Goal: Task Accomplishment & Management: Use online tool/utility

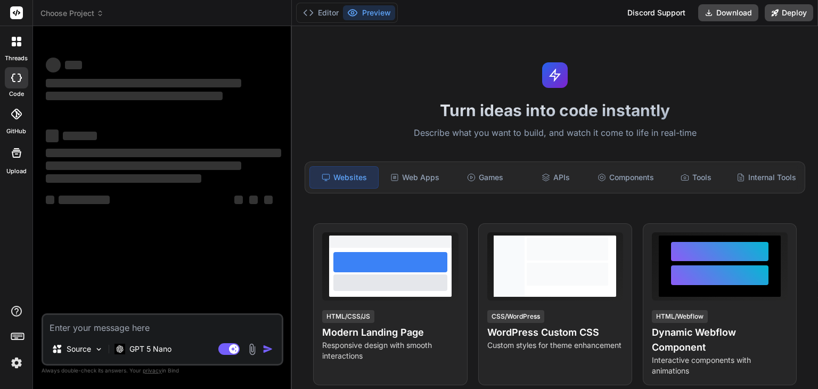
type textarea "x"
paste textarea "Lorem i dolors, ametcons ADI Elitseddoeiu Temporinci utl etdoloremag. Ali eni a…"
type textarea "Lorem i dolors, ametcons ADI Elitseddoeiu Temporinci utl etdoloremag. Ali eni a…"
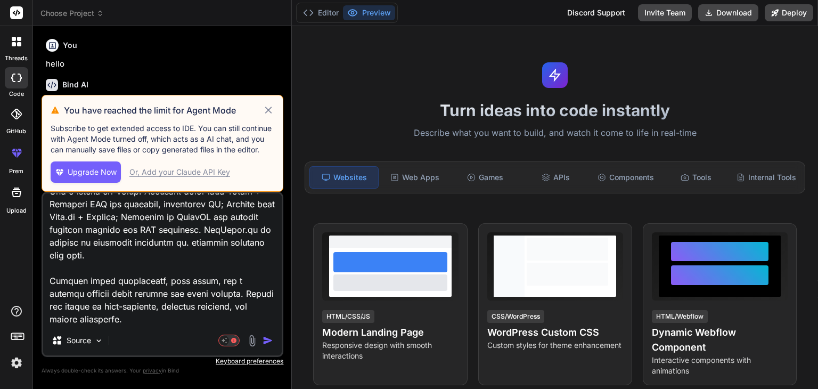
type textarea "x"
type textarea "Lorem i dolors, ametcons ADI Elitseddoeiu Temporinci utl etdoloremag. Ali eni a…"
click at [199, 176] on div "Or, Add your Claude API Key" at bounding box center [179, 172] width 101 height 11
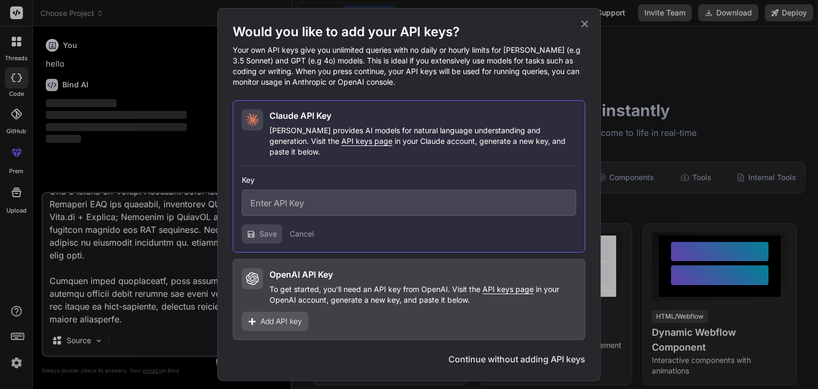
click at [153, 121] on div "Would you like to add your API keys? Your own API keys give you unlimited queri…" at bounding box center [409, 194] width 818 height 389
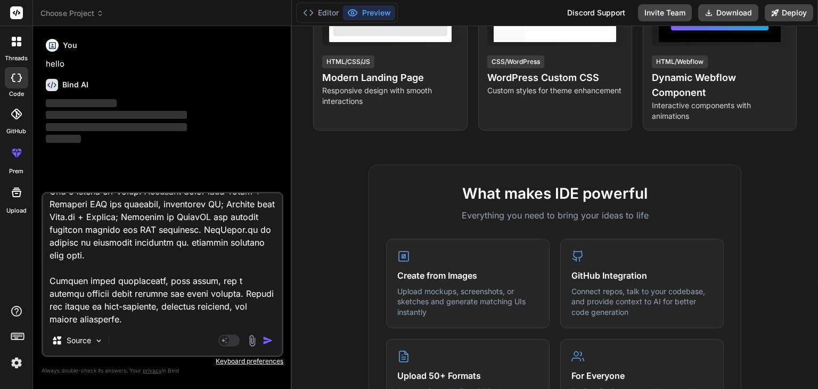
scroll to position [291, 0]
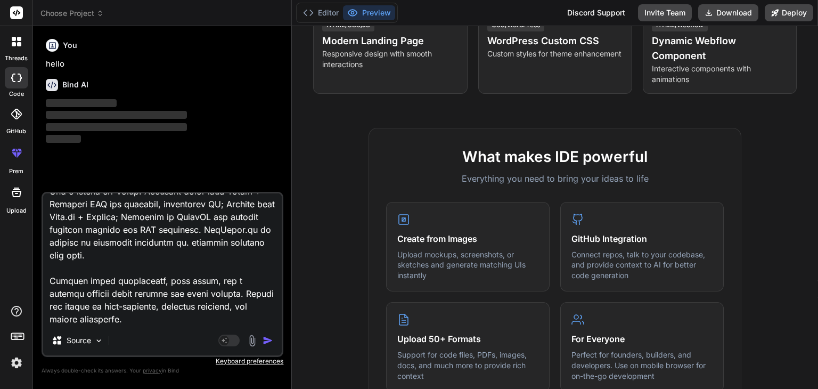
click at [270, 339] on img "button" at bounding box center [267, 340] width 11 height 11
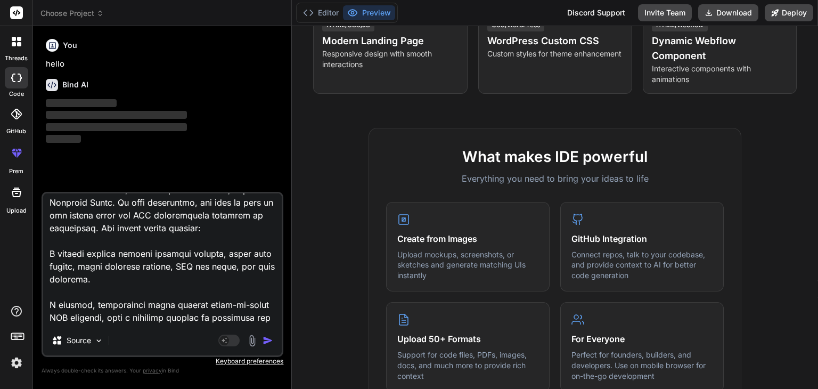
scroll to position [0, 0]
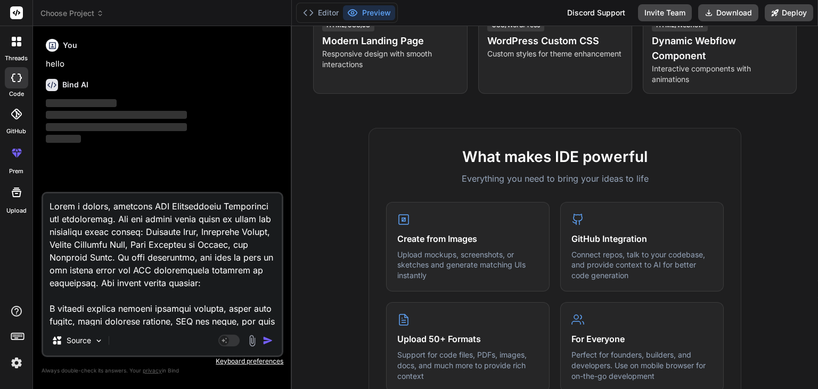
click at [270, 152] on div "You hello Bind AI ‌ ‌ ‌ ‌" at bounding box center [164, 113] width 240 height 157
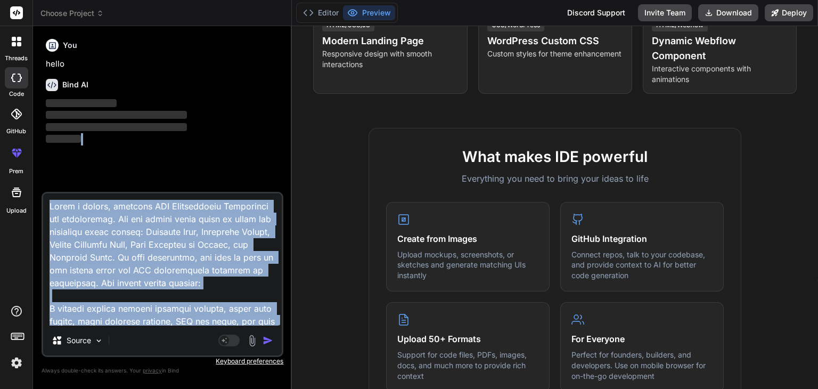
drag, startPoint x: 270, startPoint y: 152, endPoint x: 277, endPoint y: 245, distance: 93.9
click at [277, 245] on div "You hello Bind AI ‌ ‌ ‌ ‌ Source Agent Mode. When this toggle is activated, AI …" at bounding box center [163, 212] width 242 height 354
click at [269, 245] on textarea at bounding box center [162, 259] width 239 height 132
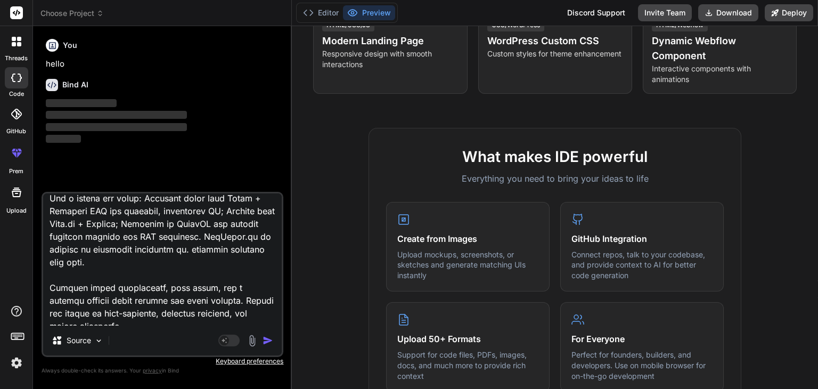
scroll to position [398, 0]
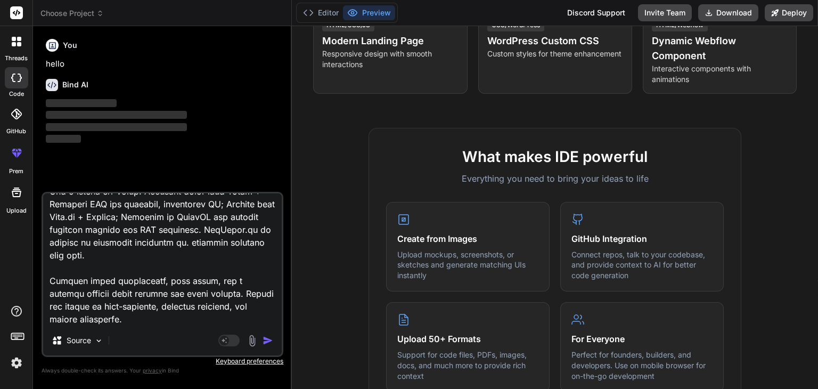
click at [268, 340] on img "button" at bounding box center [267, 340] width 11 height 11
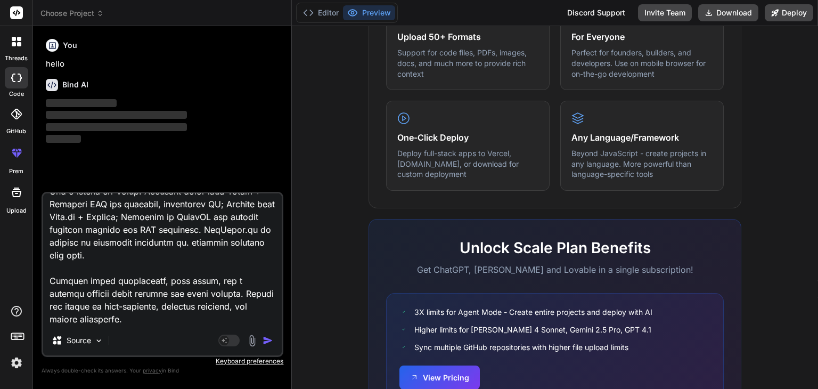
scroll to position [658, 0]
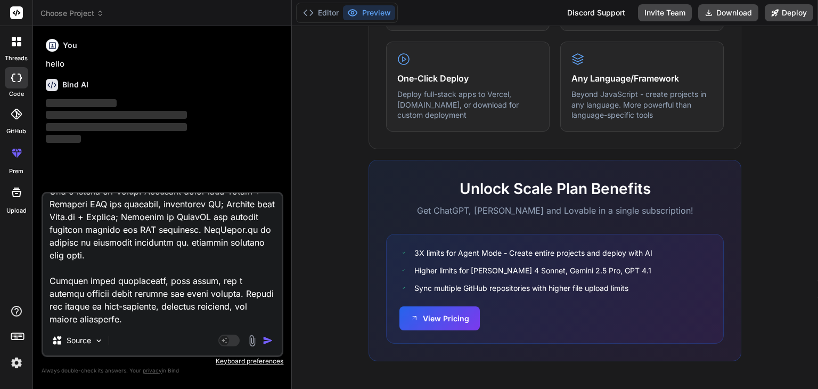
drag, startPoint x: 817, startPoint y: 151, endPoint x: 817, endPoint y: 308, distance: 157.6
click at [167, 102] on p "‌" at bounding box center [163, 103] width 235 height 12
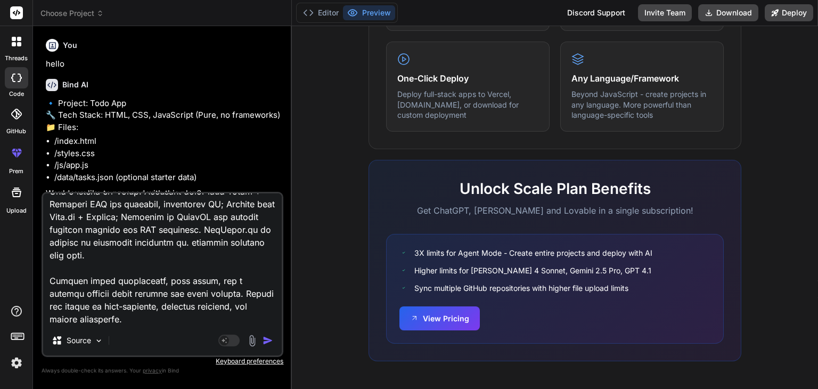
type textarea "x"
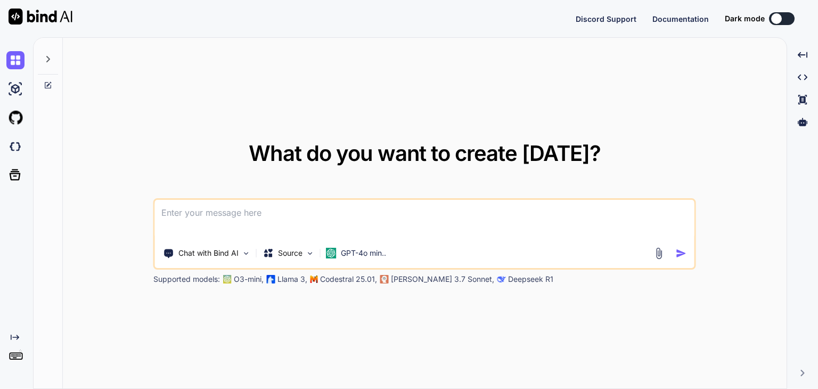
type textarea "x"
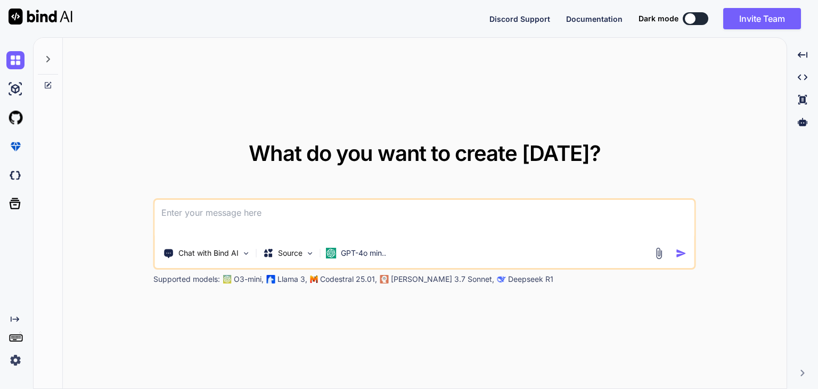
click at [171, 210] on textarea at bounding box center [424, 219] width 539 height 39
paste textarea "Lorem i dolors, ametcons ADI Elitseddoeiu Temporinci utl etdoloremag. Ali eni a…"
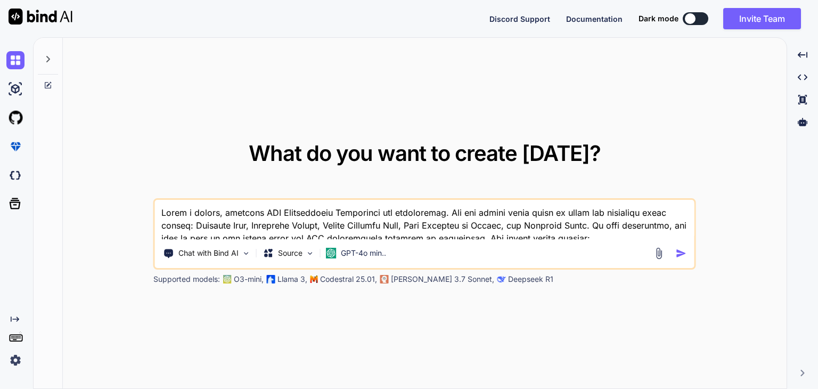
scroll to position [167, 0]
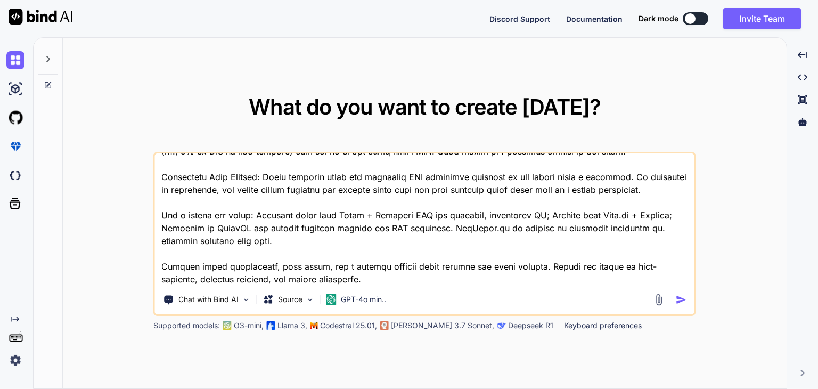
type textarea "Lorem i dolors, ametcons ADI Elitseddoeiu Temporinci utl etdoloremag. Ali eni a…"
click at [674, 303] on div at bounding box center [672, 299] width 38 height 12
click at [678, 302] on img "button" at bounding box center [681, 299] width 11 height 11
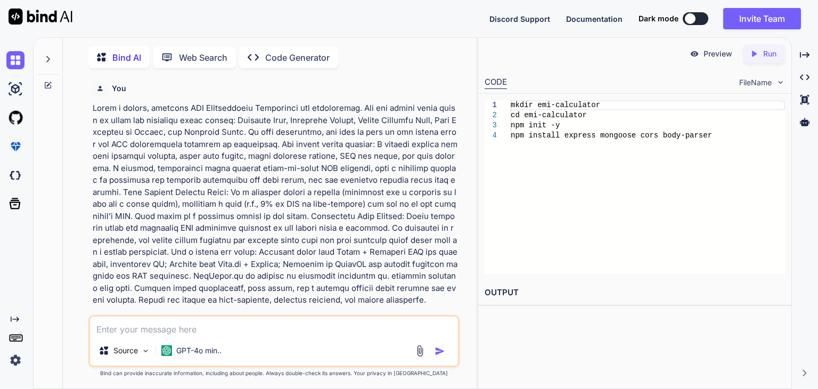
scroll to position [4, 0]
click at [362, 228] on p at bounding box center [275, 203] width 365 height 204
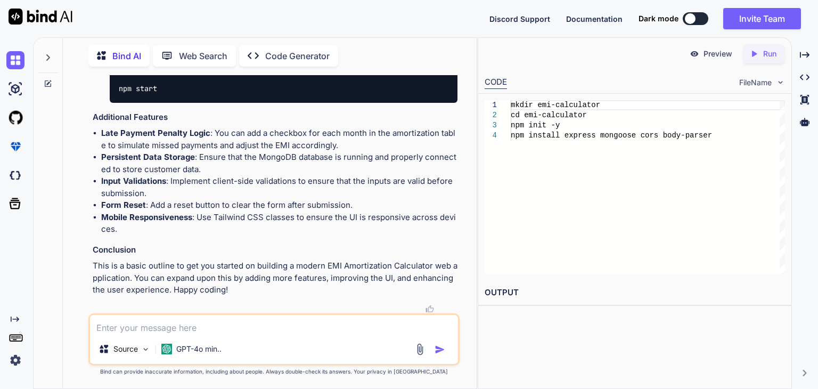
scroll to position [3264, 0]
click at [763, 55] on p "Run" at bounding box center [769, 53] width 13 height 11
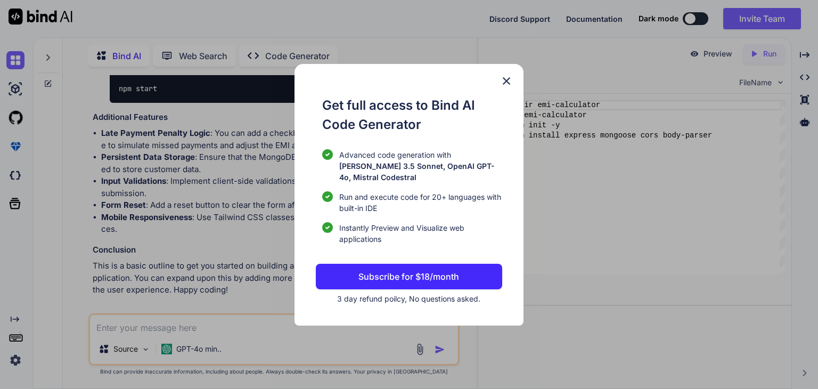
click at [509, 86] on img at bounding box center [506, 81] width 13 height 13
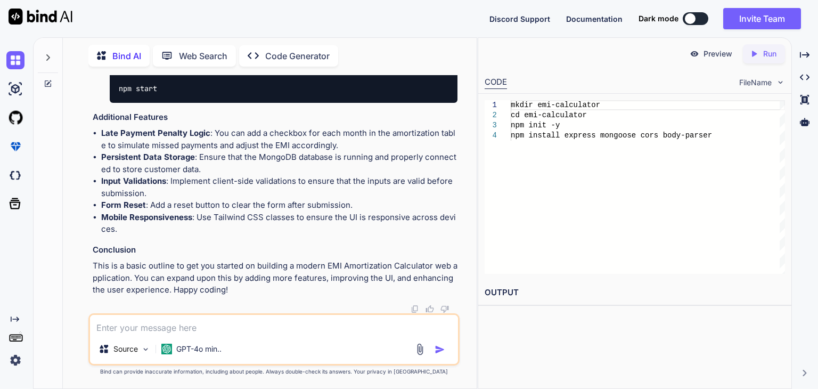
click at [273, 339] on div "Source GPT-4o min.." at bounding box center [274, 351] width 368 height 26
click at [246, 323] on textarea at bounding box center [274, 324] width 368 height 19
type textarea "c"
type textarea "like bolt or lovable cant you give me a complete project"
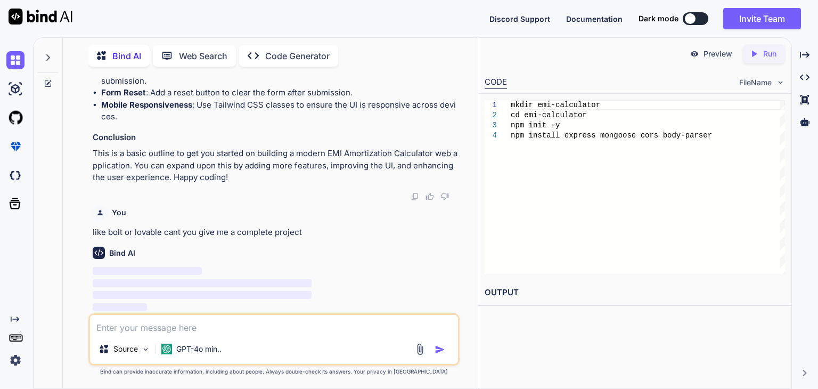
scroll to position [3377, 0]
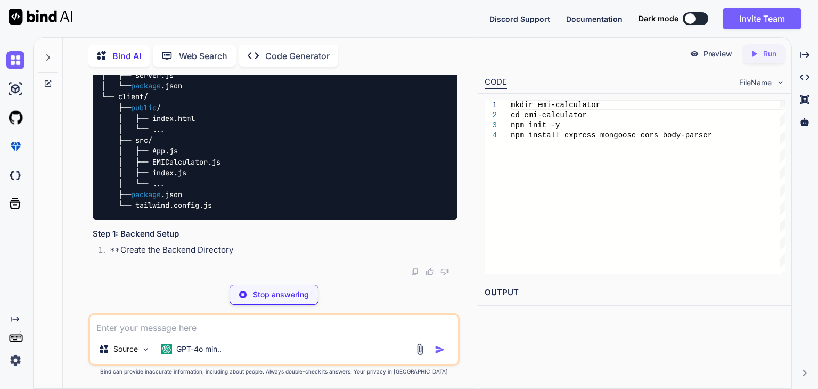
click at [408, 285] on div "Stop answering" at bounding box center [273, 294] width 371 height 20
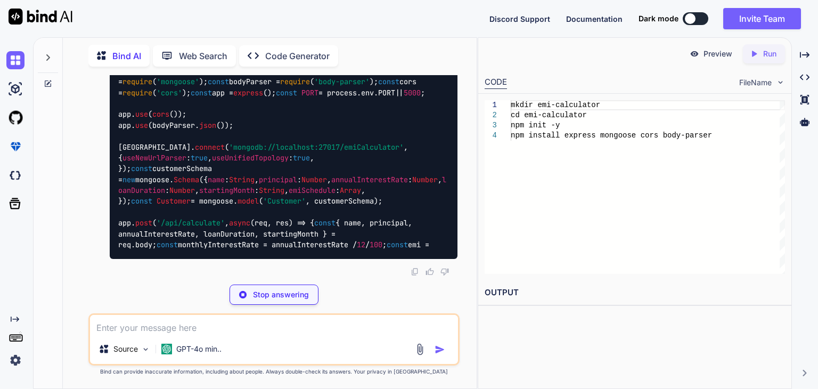
click at [410, 294] on div "Stop answering" at bounding box center [273, 294] width 371 height 20
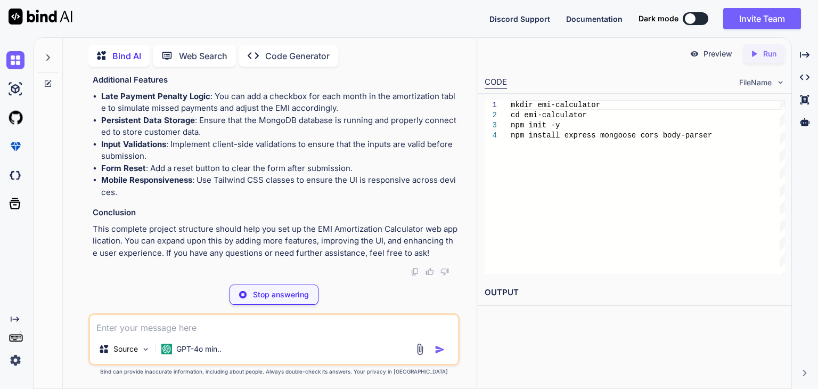
scroll to position [6740, 0]
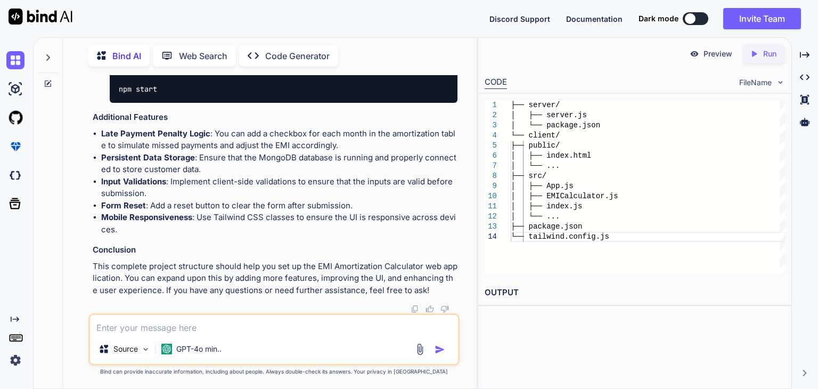
click at [757, 54] on icon "Created with Pixso." at bounding box center [754, 54] width 10 height 10
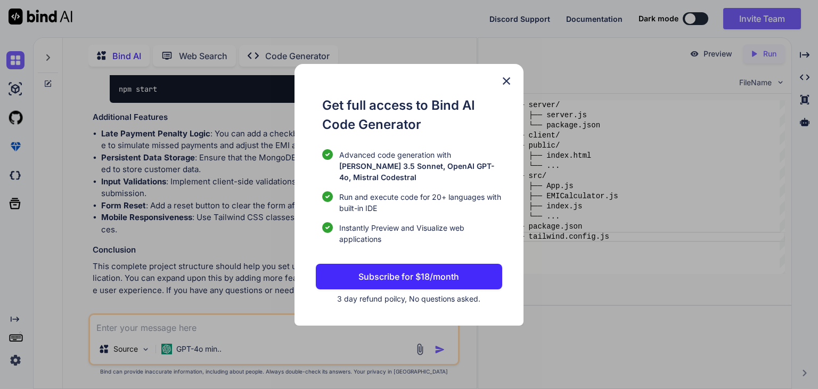
click at [512, 87] on img at bounding box center [506, 81] width 13 height 13
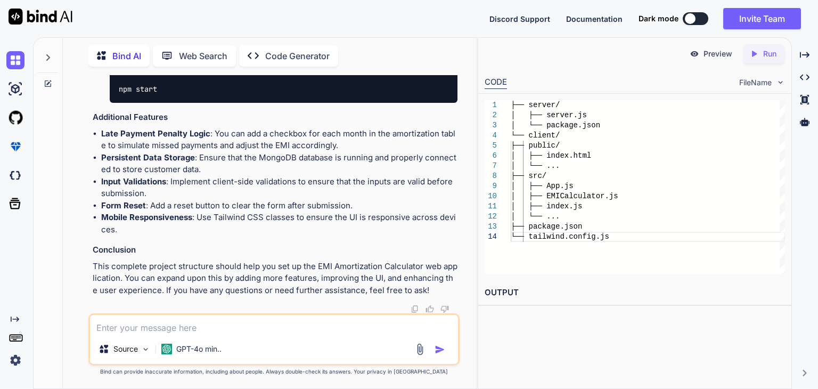
click at [231, 337] on div "Source GPT-4o min.." at bounding box center [273, 339] width 371 height 52
click at [220, 329] on textarea at bounding box center [274, 324] width 368 height 19
type textarea "can you run it and deploy it"
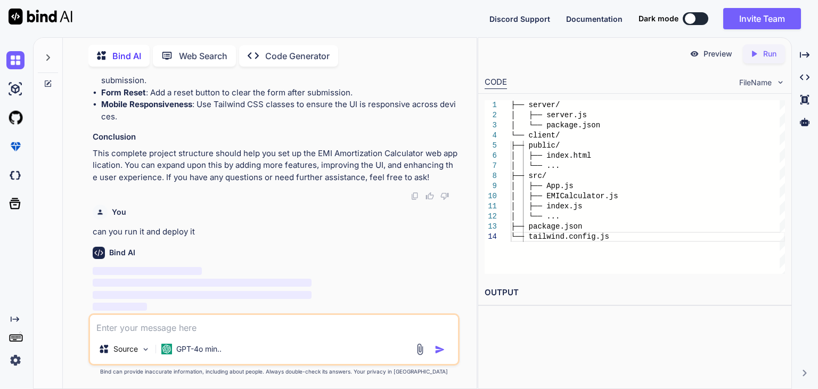
scroll to position [6853, 0]
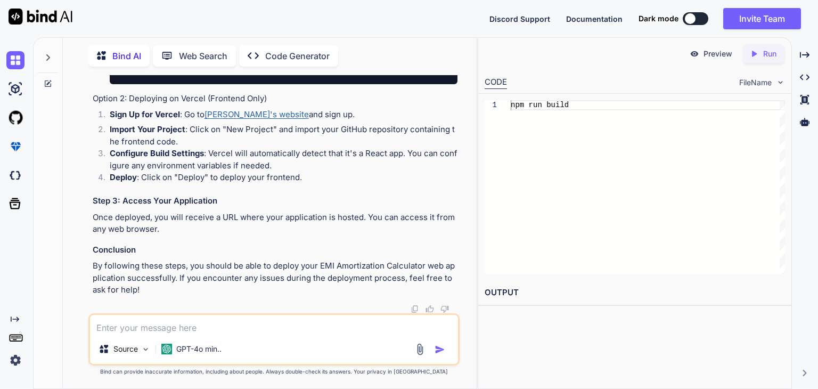
scroll to position [7912, 0]
click at [142, 327] on textarea at bounding box center [274, 324] width 368 height 19
type textarea "if i get paid access will you able you run and deploy it"
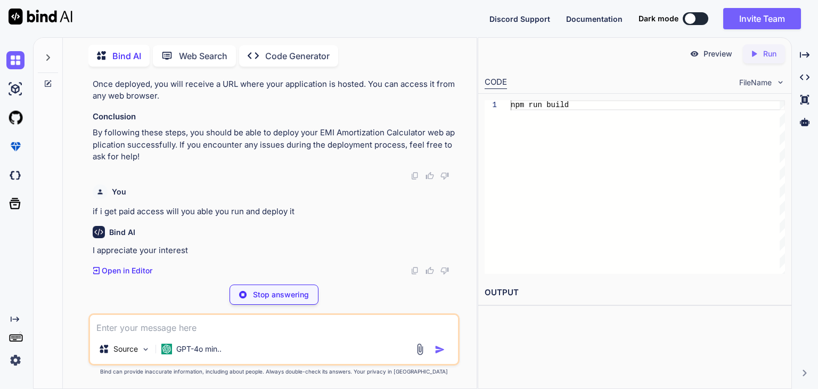
scroll to position [8025, 0]
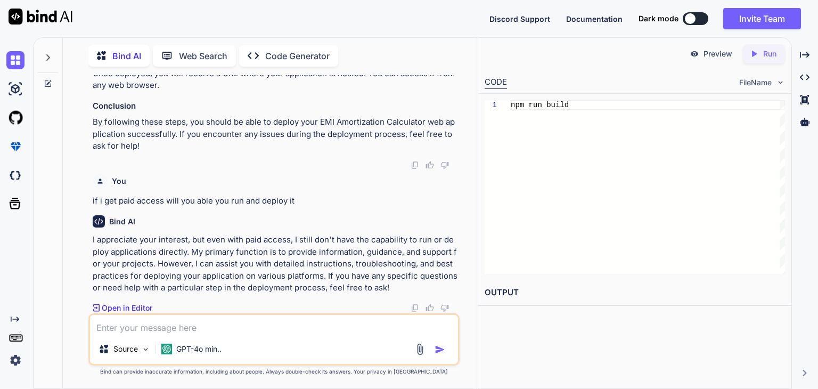
click at [244, 294] on p "I appreciate your interest, but even with paid access, I still don't have the c…" at bounding box center [275, 264] width 365 height 60
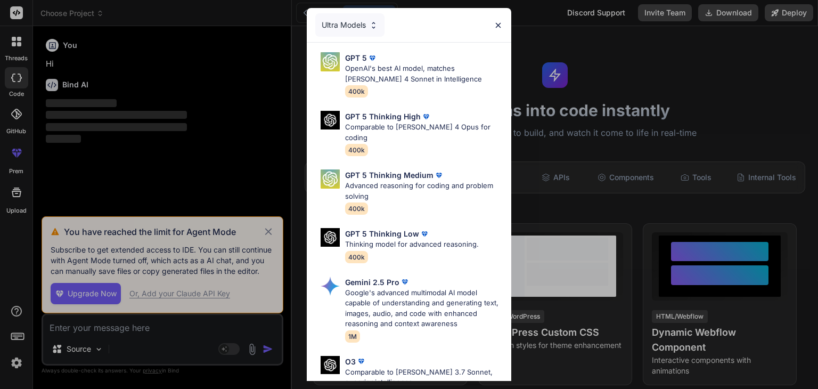
click at [501, 27] on img at bounding box center [498, 25] width 9 height 9
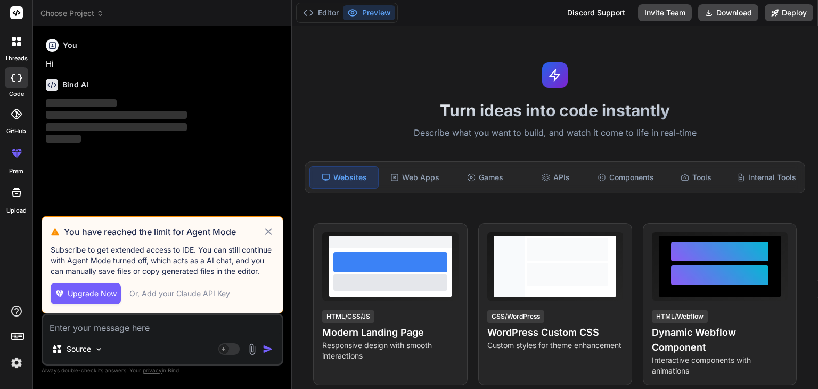
click at [267, 235] on icon at bounding box center [268, 231] width 12 height 13
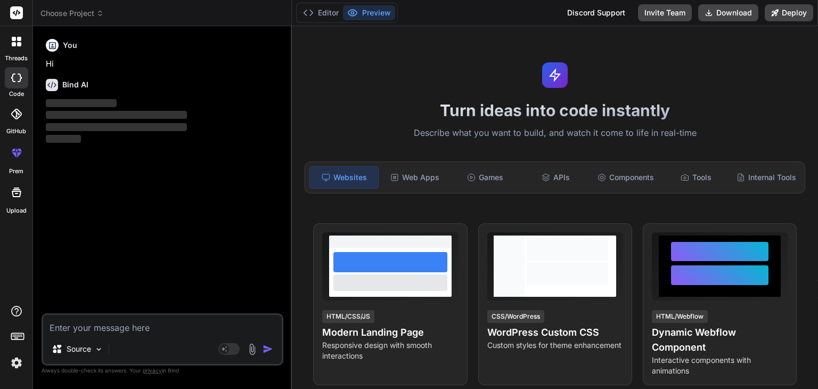
click at [15, 363] on img at bounding box center [16, 363] width 18 height 18
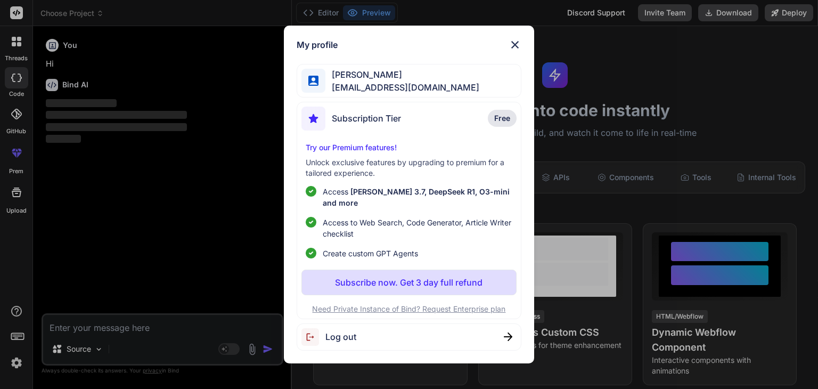
click at [409, 94] on span "[EMAIL_ADDRESS][DOMAIN_NAME]" at bounding box center [402, 87] width 154 height 13
click at [388, 87] on span "[EMAIL_ADDRESS][DOMAIN_NAME]" at bounding box center [402, 87] width 154 height 13
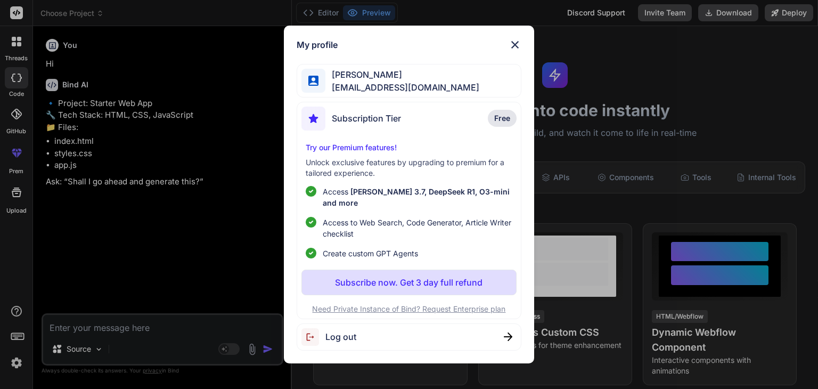
click at [363, 77] on span "[PERSON_NAME]" at bounding box center [402, 74] width 154 height 13
click at [318, 51] on h1 "My profile" at bounding box center [317, 44] width 41 height 13
click at [340, 94] on span "[EMAIL_ADDRESS][DOMAIN_NAME]" at bounding box center [402, 87] width 154 height 13
click at [493, 126] on p "Free" at bounding box center [502, 118] width 29 height 17
click at [508, 62] on div "My profile [PERSON_NAME] [EMAIL_ADDRESS][DOMAIN_NAME] Subscription Tier Free Tr…" at bounding box center [409, 195] width 250 height 338
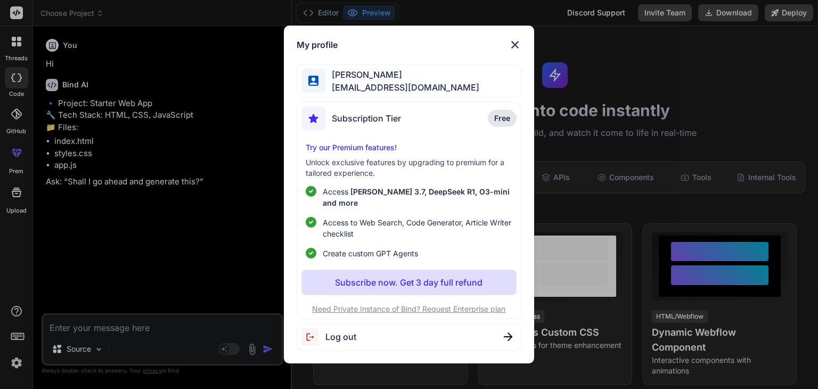
click at [512, 58] on div "My profile [PERSON_NAME] [EMAIL_ADDRESS][DOMAIN_NAME] Subscription Tier Free Tr…" at bounding box center [409, 195] width 250 height 338
click at [515, 51] on img at bounding box center [514, 44] width 13 height 13
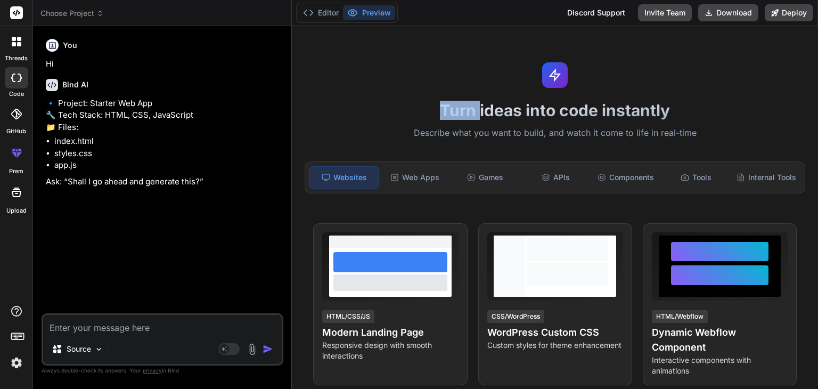
click at [515, 53] on div "Turn ideas into code instantly Describe what you want to build, and watch it co…" at bounding box center [555, 207] width 526 height 363
click at [167, 332] on textarea at bounding box center [162, 324] width 239 height 19
type textarea "x"
type textarea "y"
type textarea "x"
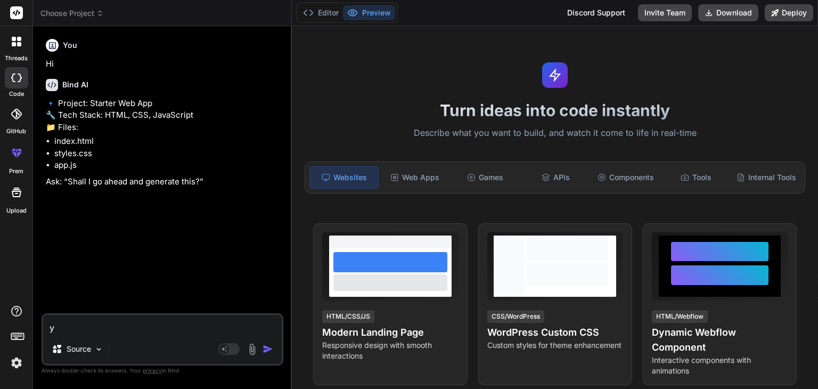
type textarea "ye"
type textarea "x"
type textarea "yes"
type textarea "x"
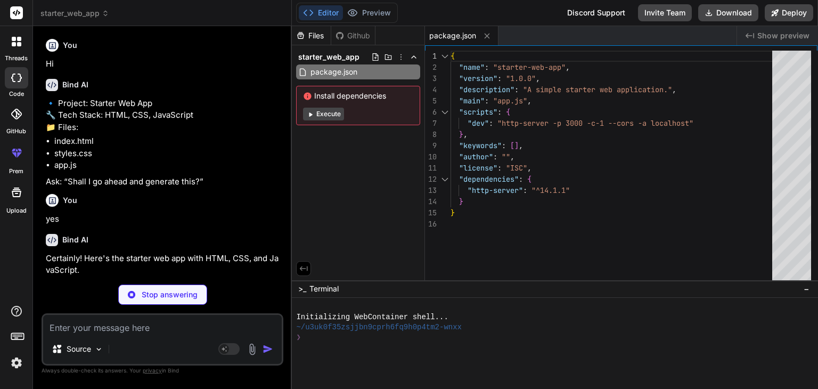
type textarea "x"
type textarea "</footer> <script src="app.js"></script> </body> </html>"
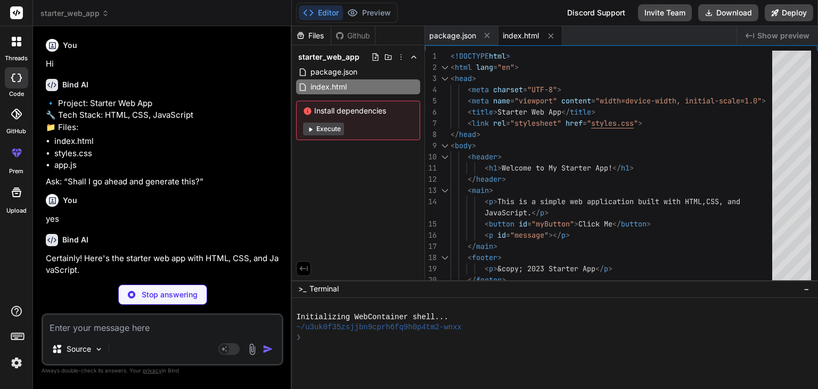
type textarea "x"
type textarea "background-color: #333; color: #fff; text-align: center; padding: 1rem 0; margi…"
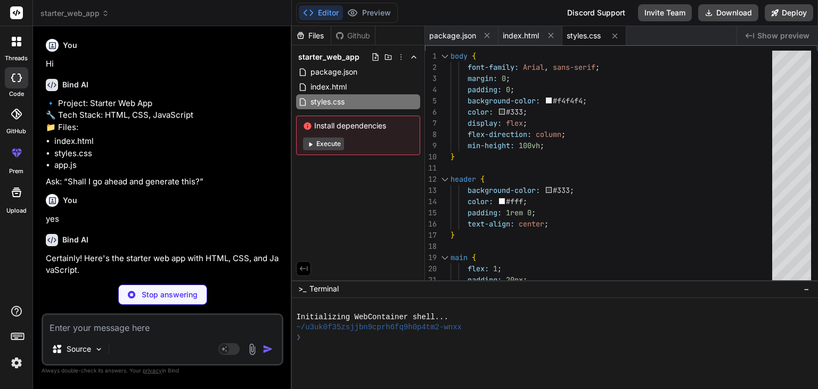
type textarea "x"
type textarea "document.addEventListener('DOMContentLoaded', () => { const myButton = document…"
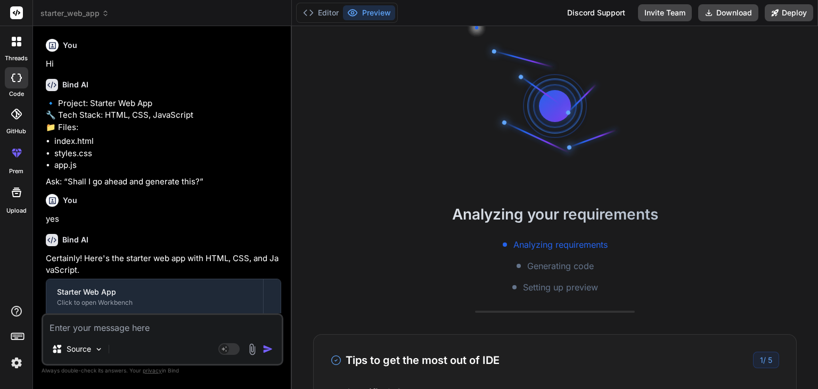
scroll to position [81, 0]
type textarea "x"
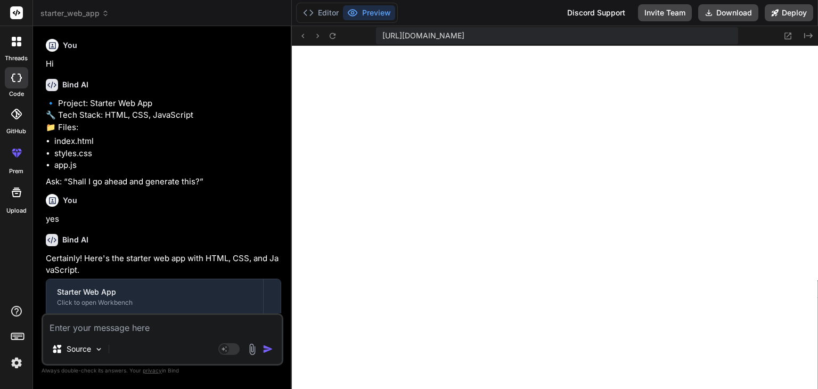
scroll to position [460, 0]
click at [206, 323] on textarea at bounding box center [162, 324] width 239 height 19
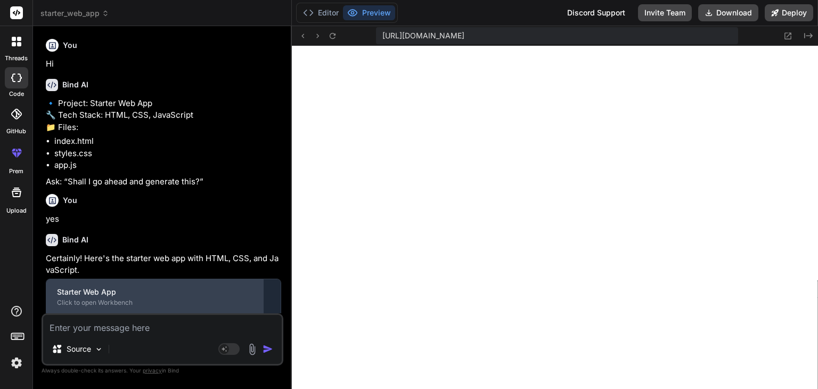
click at [181, 309] on div "Starter Web App Click to open Workbench" at bounding box center [154, 296] width 217 height 35
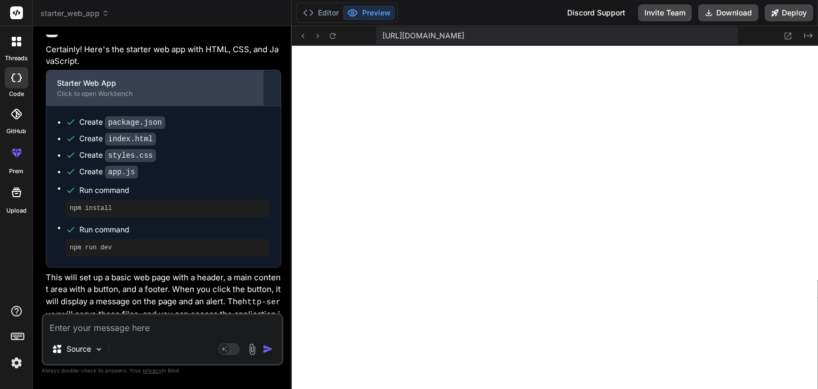
scroll to position [251, 0]
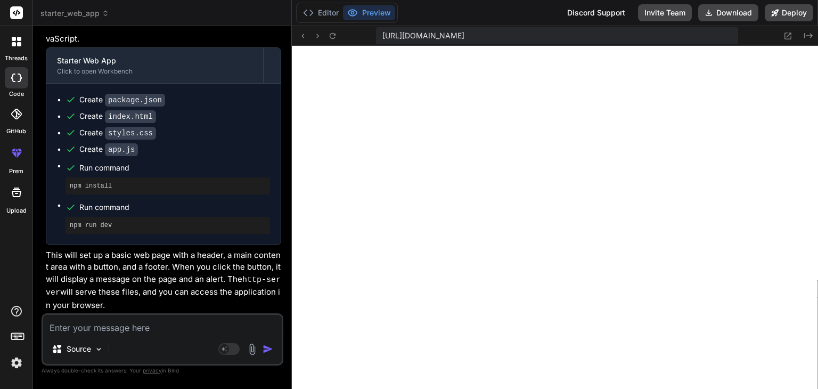
click at [128, 335] on div "Source Agent Mode. When this toggle is activated, AI automatically makes decisi…" at bounding box center [163, 339] width 242 height 52
click at [119, 329] on textarea at bounding box center [162, 324] width 239 height 19
paste textarea "Lorem i dolors, ametcons ADI Elitseddoeiu Temporinci utl etdoloremag. Ali eni a…"
type textarea "x"
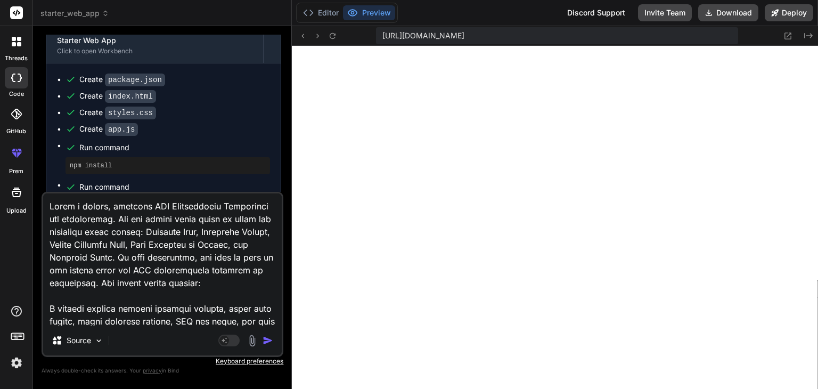
scroll to position [397, 0]
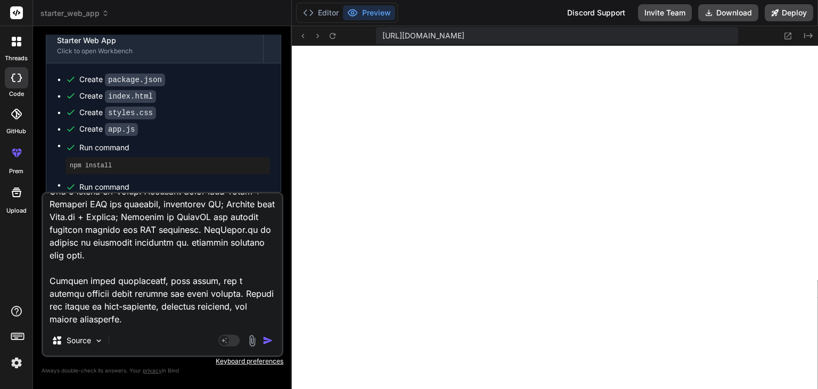
type textarea "Lorem i dolors, ametcons ADI Elitseddoeiu Temporinci utl etdoloremag. Ali eni a…"
click at [266, 341] on img "button" at bounding box center [267, 340] width 11 height 11
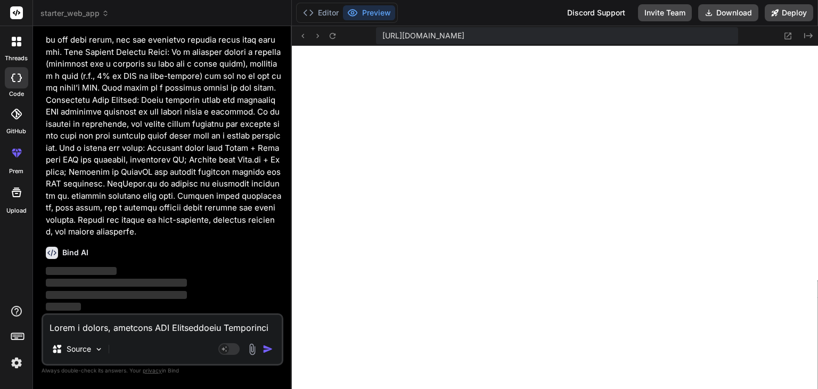
scroll to position [674, 0]
click at [329, 9] on button "Editor" at bounding box center [321, 12] width 44 height 15
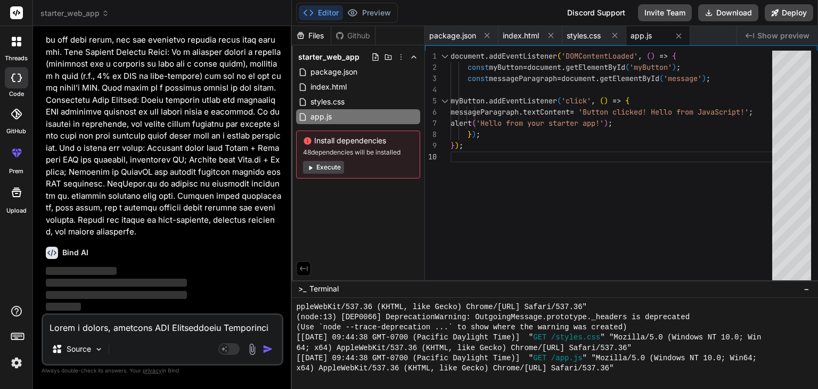
click at [328, 169] on button "Execute" at bounding box center [323, 167] width 41 height 13
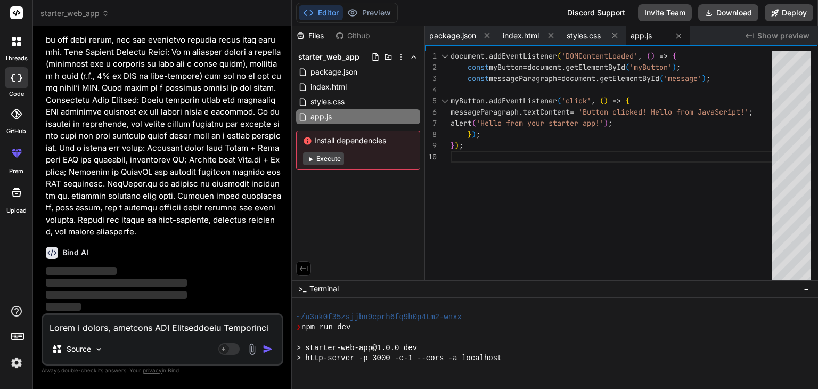
click at [322, 160] on button "Execute" at bounding box center [323, 158] width 41 height 13
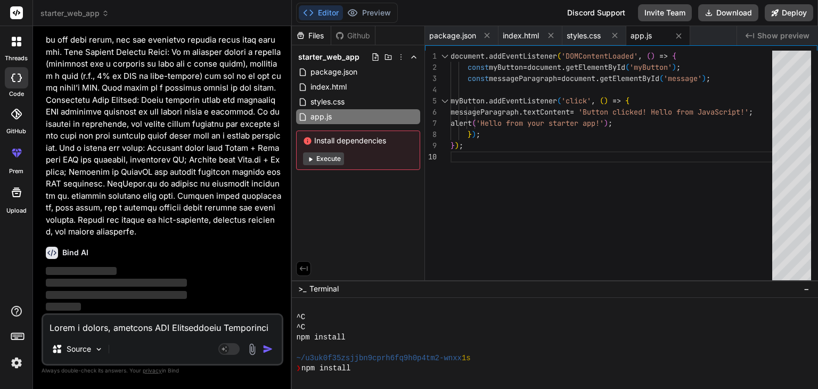
click at [322, 162] on button "Execute" at bounding box center [323, 158] width 41 height 13
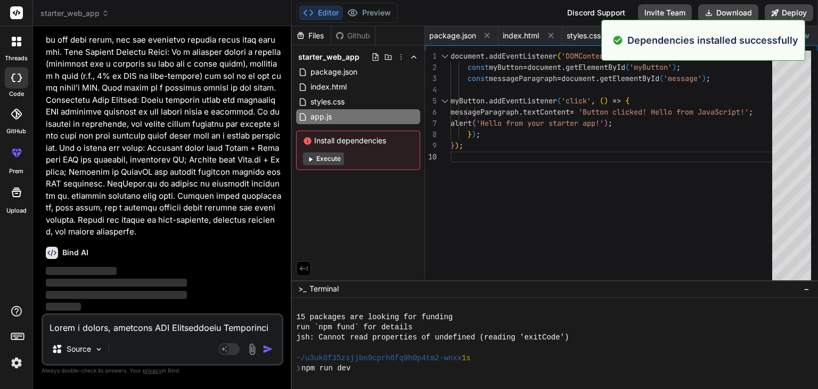
scroll to position [1083, 0]
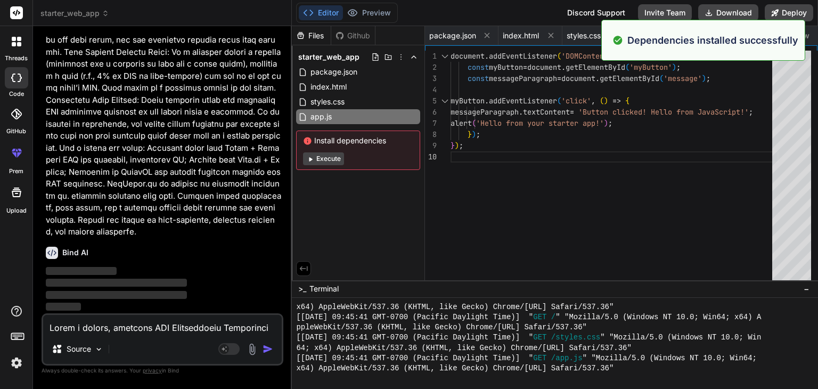
click at [322, 160] on button "Execute" at bounding box center [323, 158] width 41 height 13
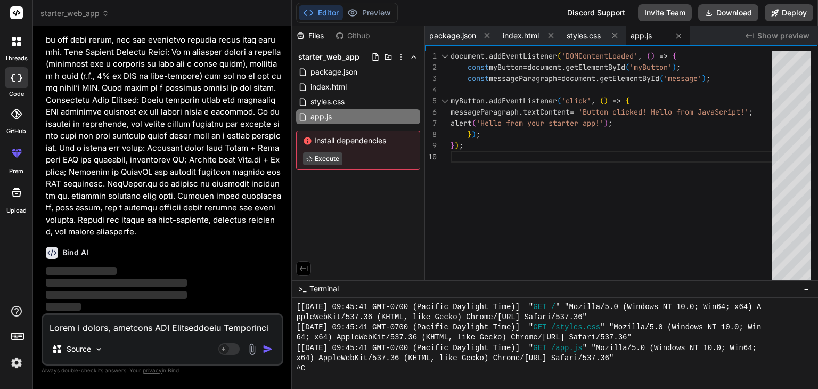
scroll to position [674, 0]
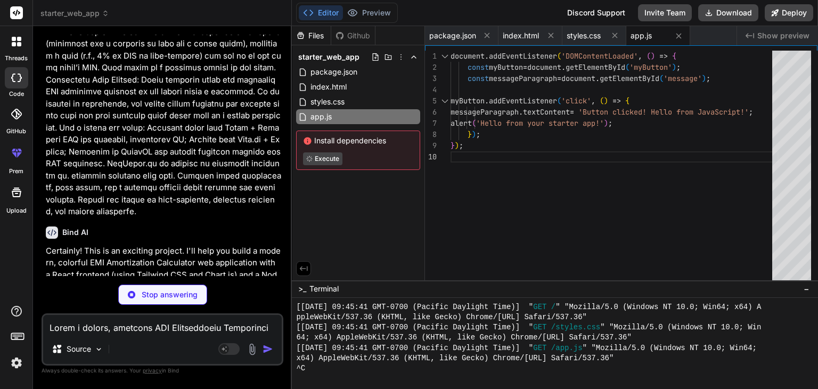
type textarea "x"
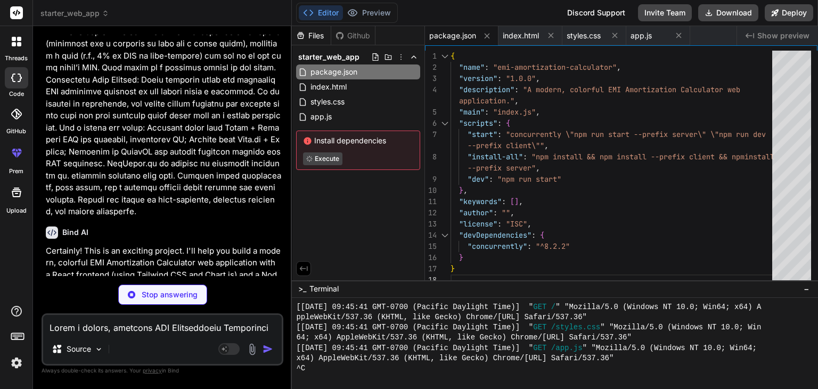
type textarea "x"
type textarea "} }"
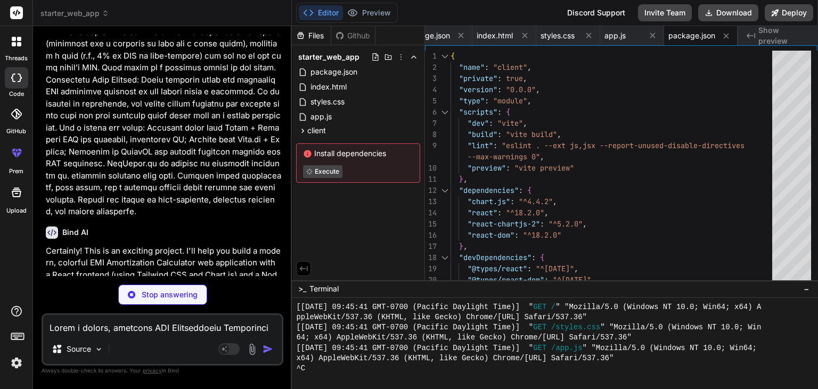
type textarea "x"
type textarea "target: '[URL]', // Proxy API requests to the backend server changeOrigin: true…"
click at [322, 160] on div "Install dependencies Execute" at bounding box center [358, 162] width 124 height 39
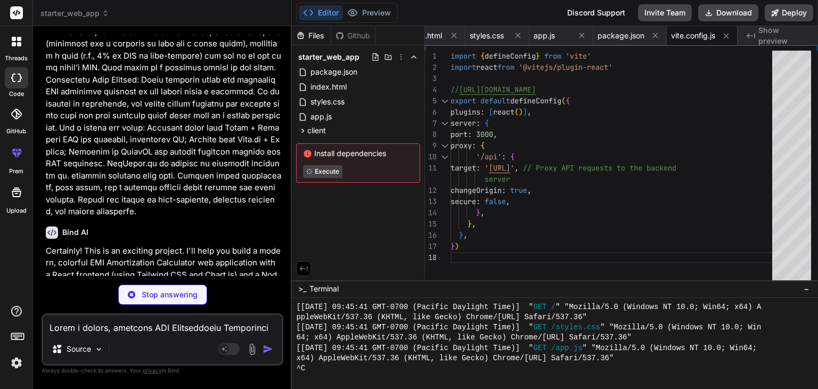
type textarea "x"
type textarea "<script type="module" src="/src/main.jsx"></script> </body> </html>"
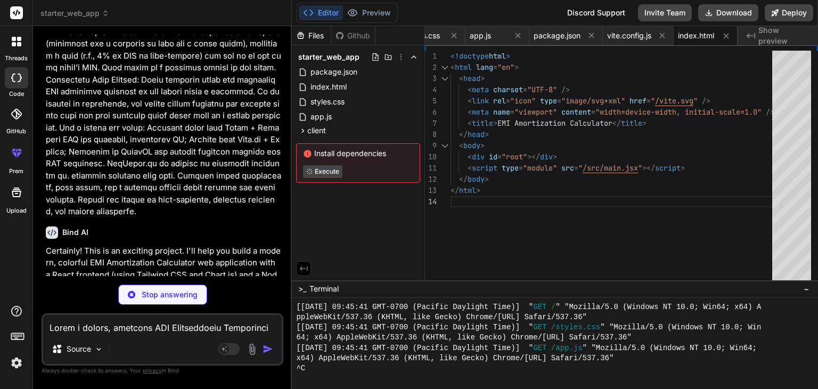
type textarea "x"
type textarea "plugins: [], }"
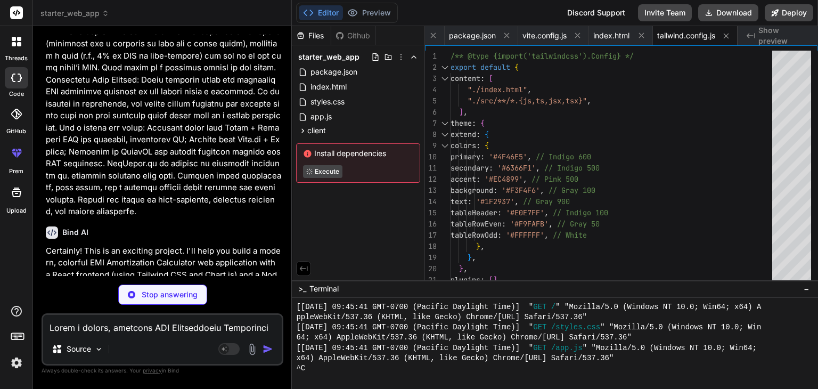
type textarea "x"
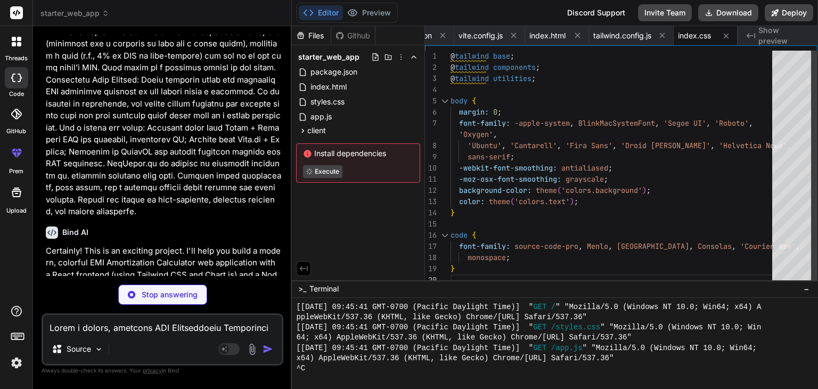
scroll to position [0, 375]
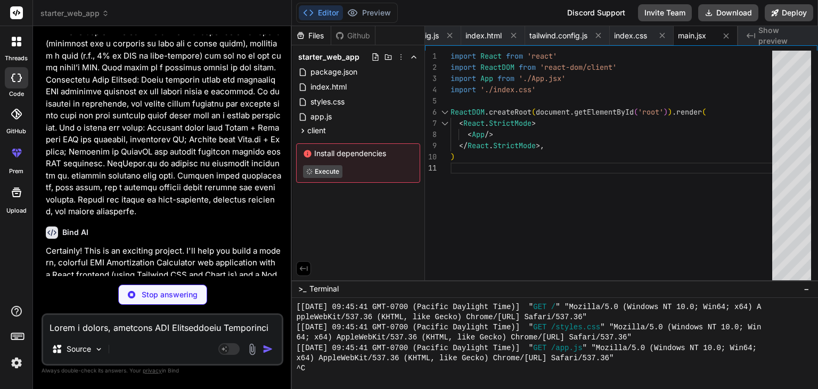
type textarea "x"
type textarea "} export default App;"
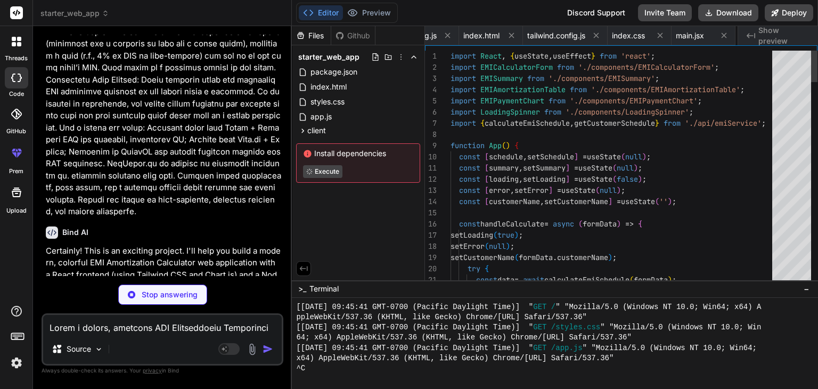
scroll to position [0, 439]
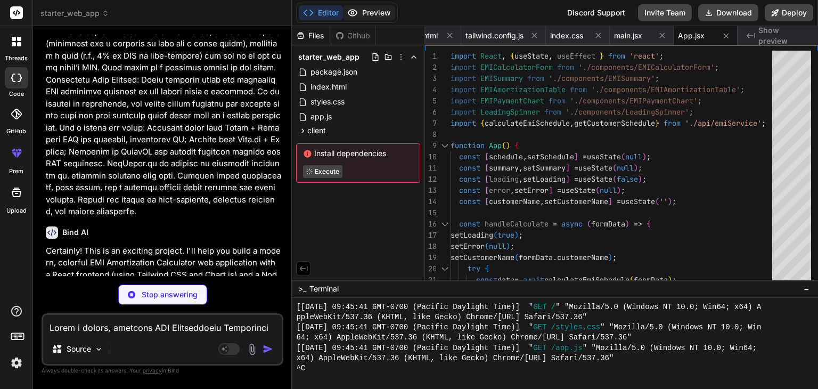
type textarea "x"
type textarea "Reset </button> </div> </form> ); }; export default EMICalculatorForm;"
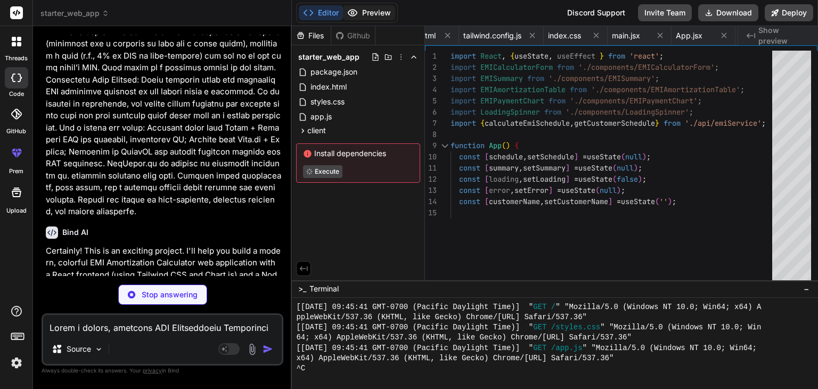
type textarea "x"
type textarea "export default EMISummary;"
type textarea "x"
type textarea "</tr> ))} </tbody> </table> </div> ); }; export default EMIAmortizationTable;"
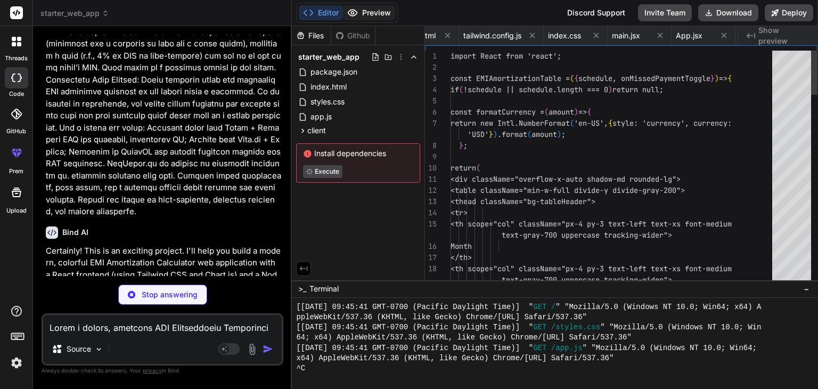
scroll to position [0, 736]
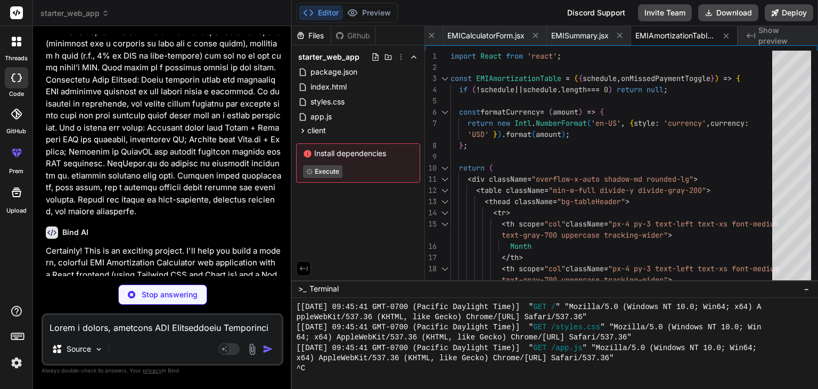
type textarea "x"
type textarea "export default EMIPaymentChart;"
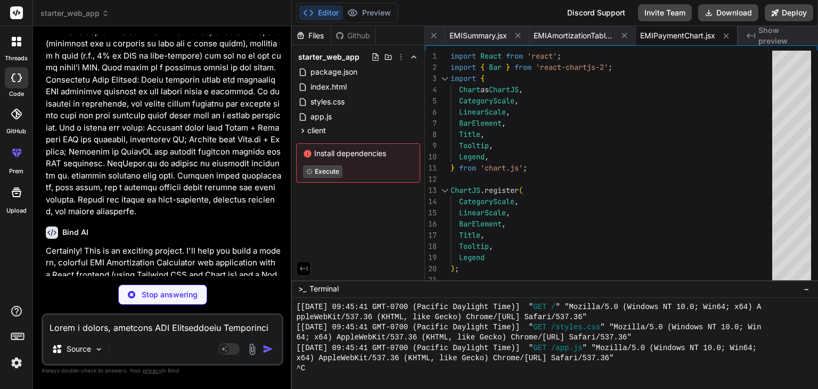
type textarea "x"
type textarea "}; export default LoadingSpinner;"
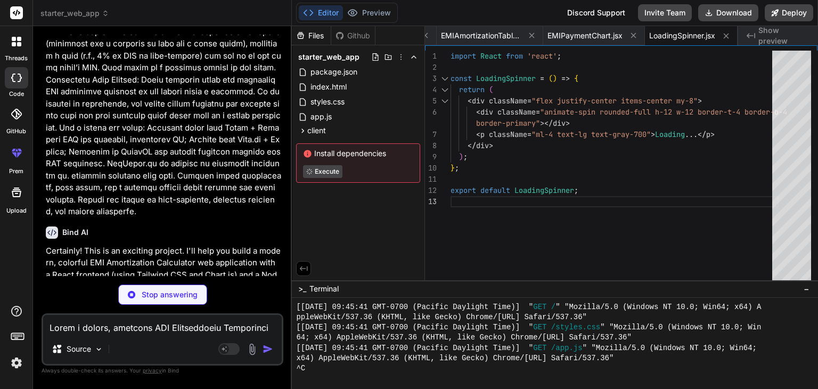
type textarea "x"
type textarea "};"
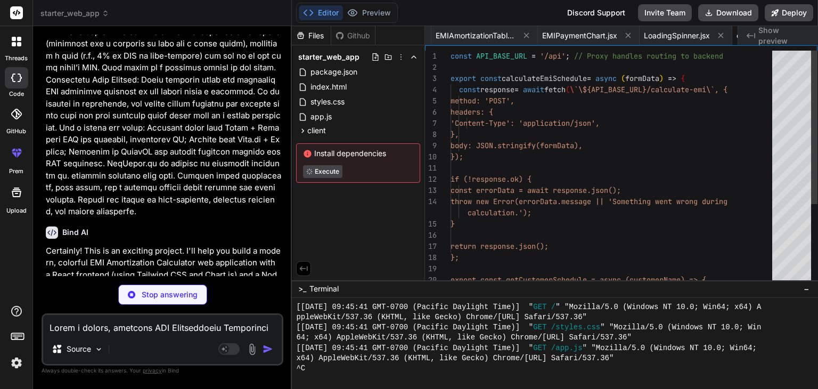
scroll to position [0, 1005]
type textarea "x"
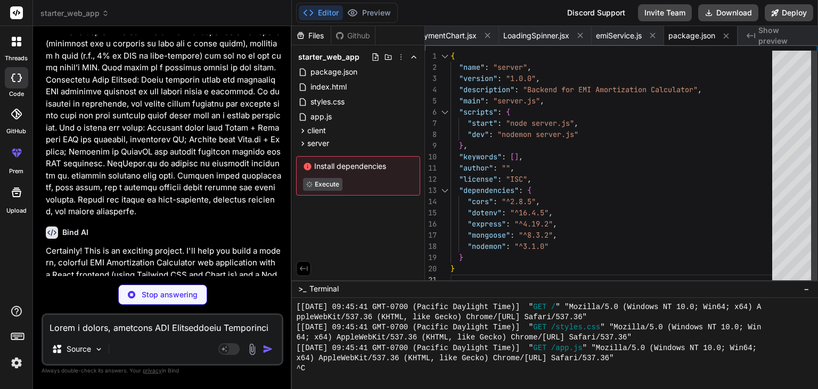
type textarea "x"
type textarea "PORT=5000 MONGO_URI=mongodb://localhost:27017/emi_calculator"
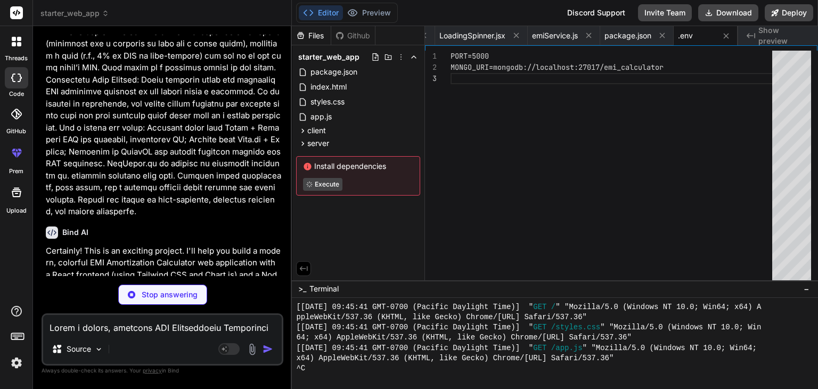
type textarea "x"
type textarea "app.listen(PORT, () => console.log(\`Server running on port \${PORT}\`));"
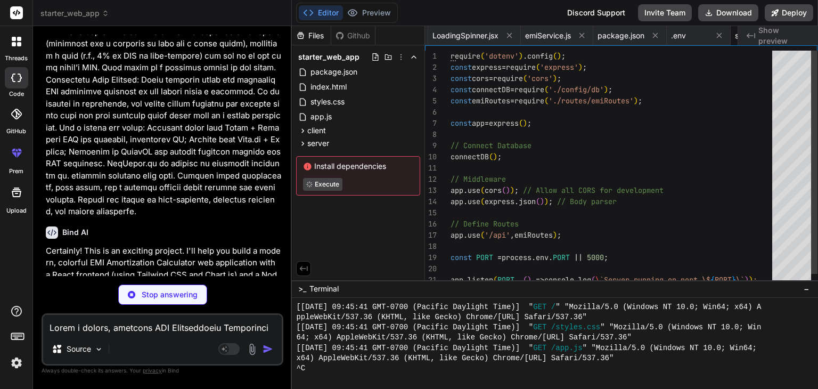
scroll to position [0, 1206]
type textarea "x"
type textarea "}; module.exports = connectDB;"
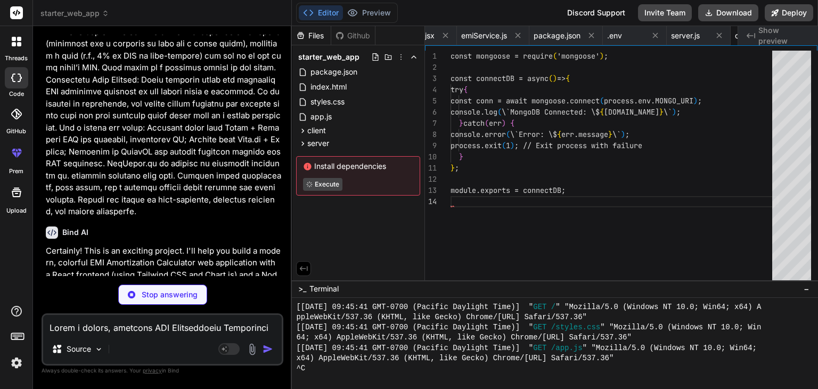
scroll to position [0, 1270]
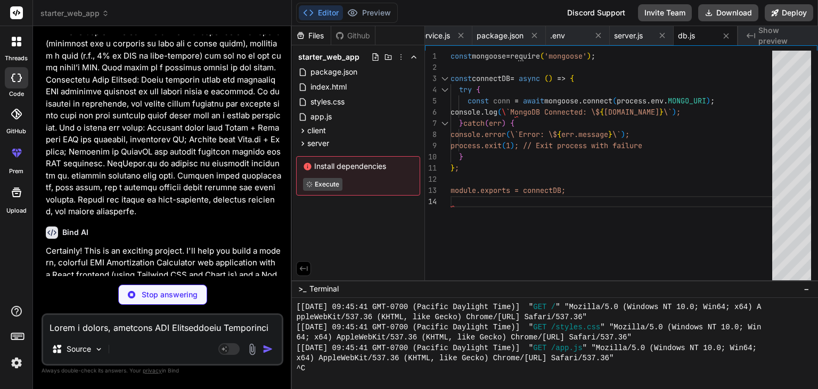
type textarea "x"
type textarea "}); module.exports = mongoose.model('EMISchedule', EMIScheduleSchema);"
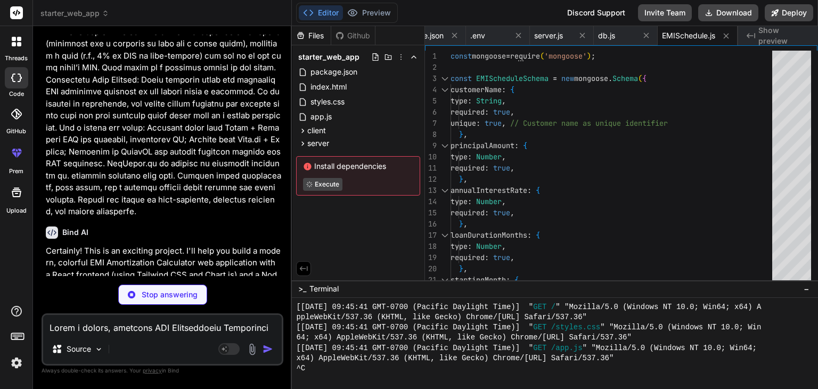
type textarea "x"
type textarea "const express = require('express'); const { calculateEmi, getCustomerEmi } = re…"
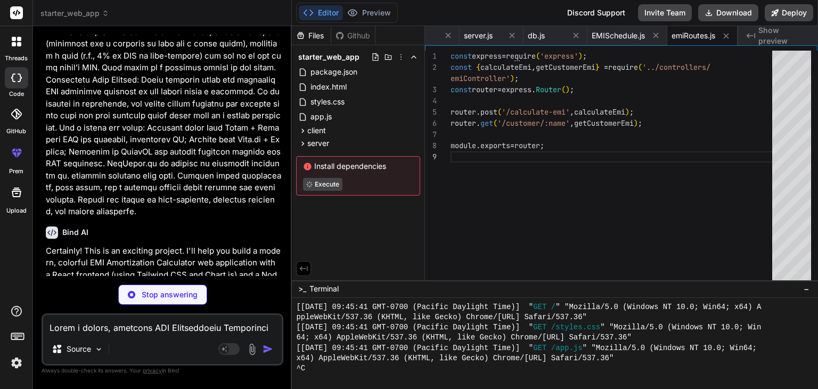
type textarea "x"
type textarea "}); } catch (err) { console.error(err); res.status(500).json({ message: 'Server…"
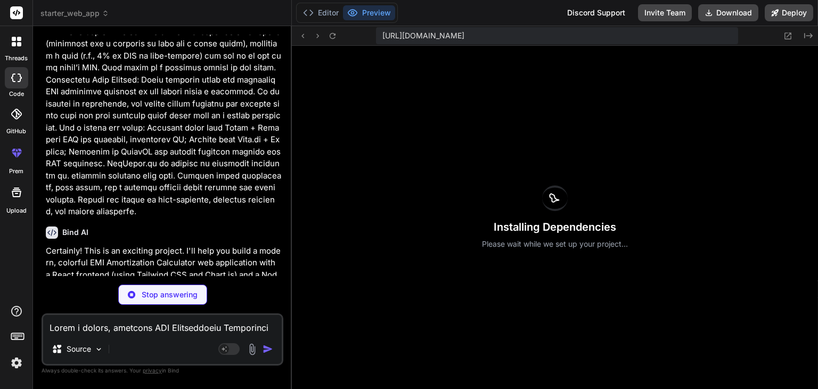
scroll to position [1451, 0]
type textarea "x"
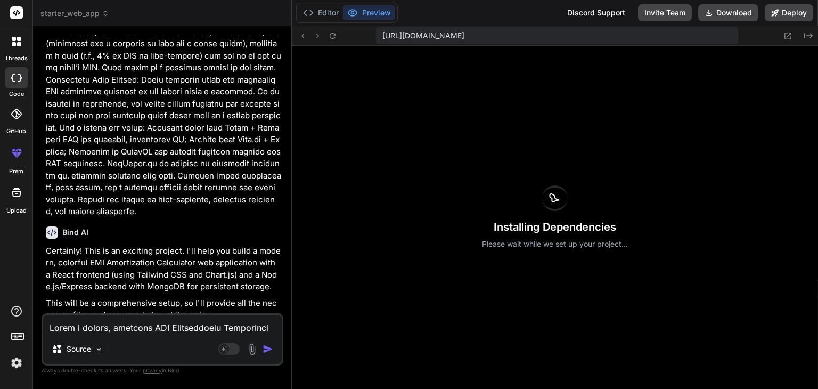
click at [251, 293] on p "Certainly! This is an exciting project. I'll help you build a modern, colorful …" at bounding box center [163, 269] width 235 height 48
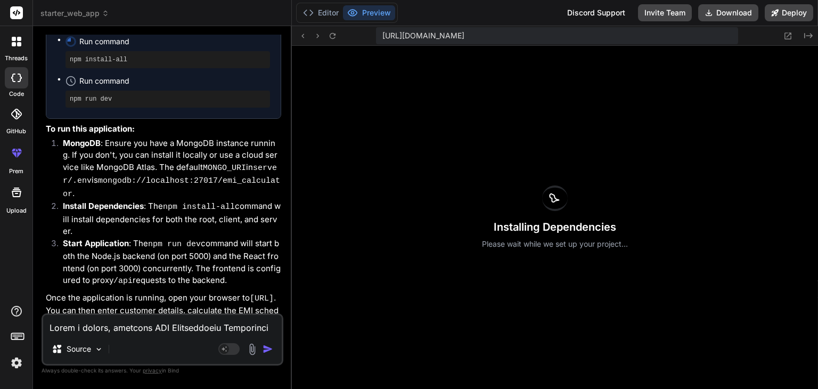
scroll to position [1774, 0]
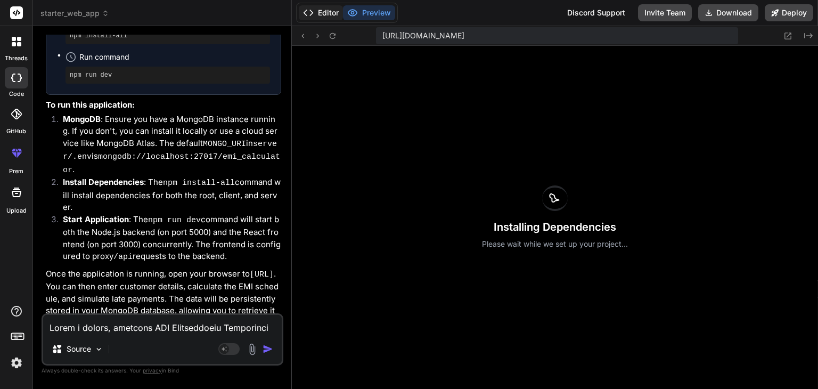
click at [329, 15] on button "Editor" at bounding box center [321, 12] width 44 height 15
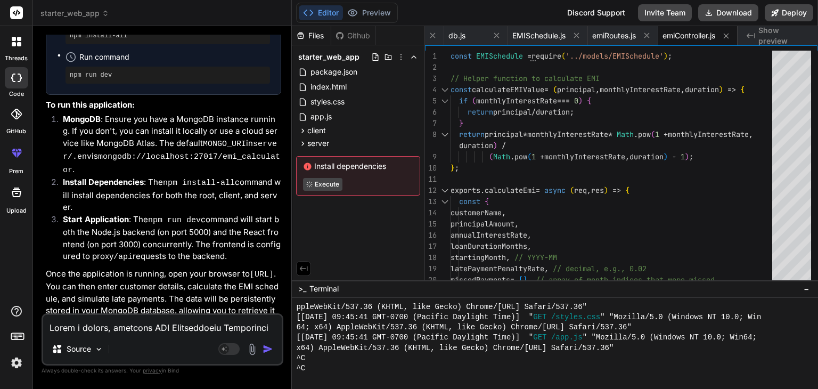
click at [367, 4] on div "Editor Preview" at bounding box center [347, 13] width 102 height 20
click at [368, 10] on button "Preview" at bounding box center [369, 12] width 52 height 15
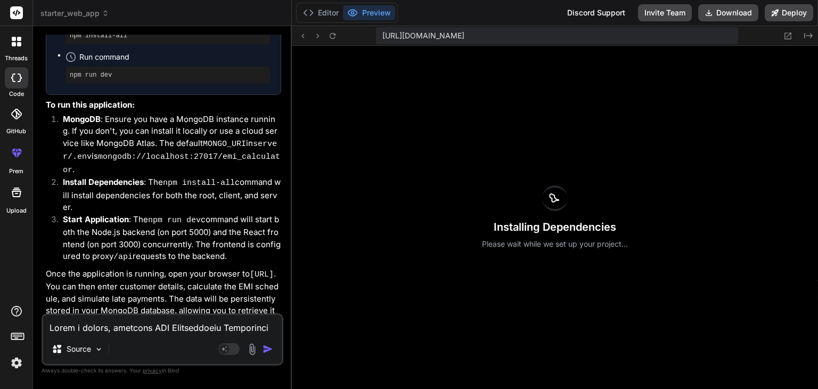
click at [133, 325] on textarea at bounding box center [162, 324] width 239 height 19
type textarea "x"
type textarea "c"
type textarea "x"
type textarea "ca"
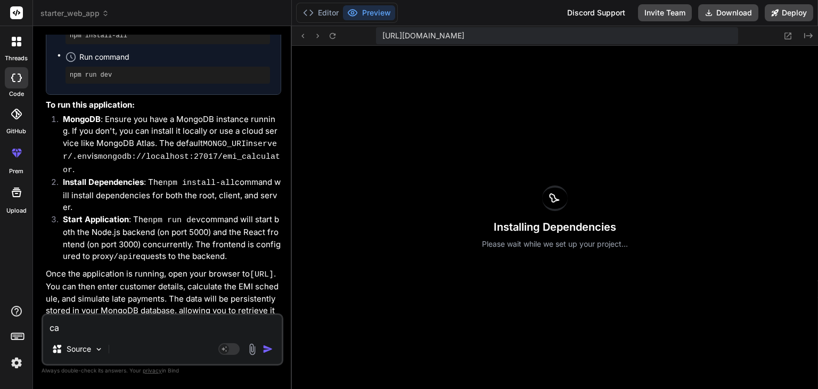
type textarea "x"
type textarea "can"
type textarea "x"
type textarea "can"
type textarea "x"
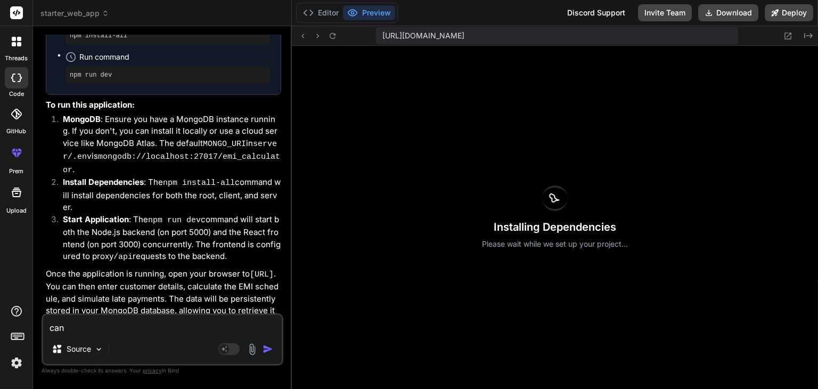
type textarea "can y"
type textarea "x"
type textarea "can yo"
type textarea "x"
type textarea "can you"
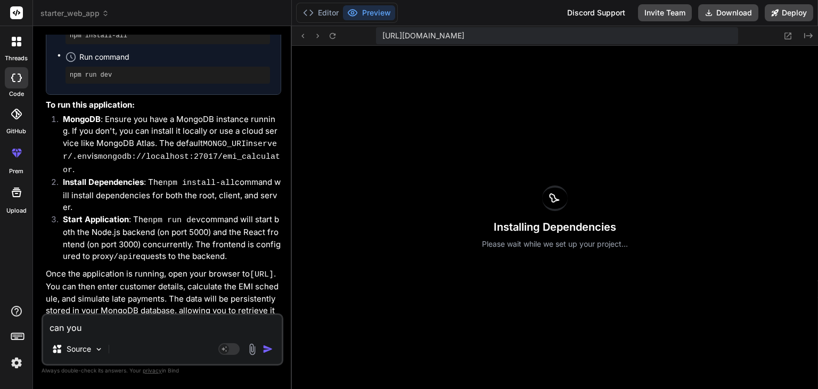
type textarea "x"
type textarea "can you"
type textarea "x"
type textarea "can you d"
type textarea "x"
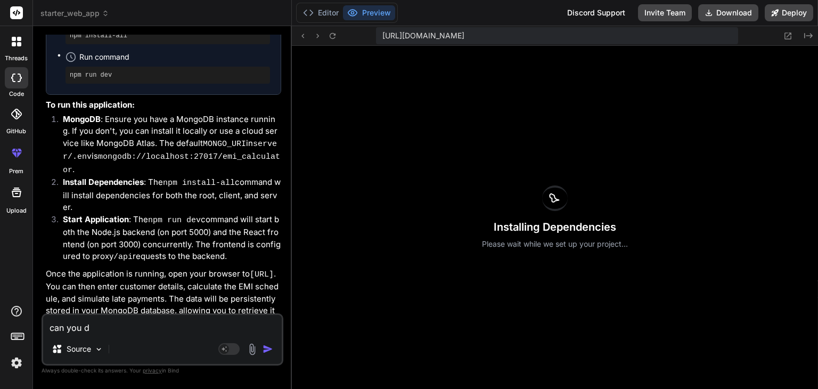
type textarea "can you do"
type textarea "x"
type textarea "can you do"
type textarea "x"
type textarea "can you do a"
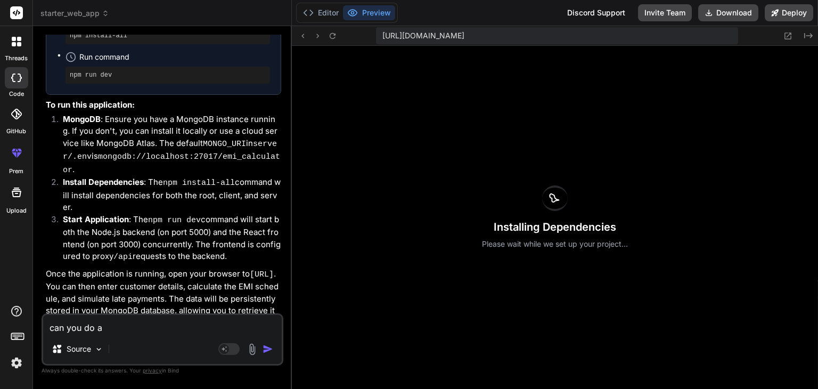
type textarea "x"
type textarea "can you do a"
type textarea "x"
type textarea "can you do a vo"
type textarea "x"
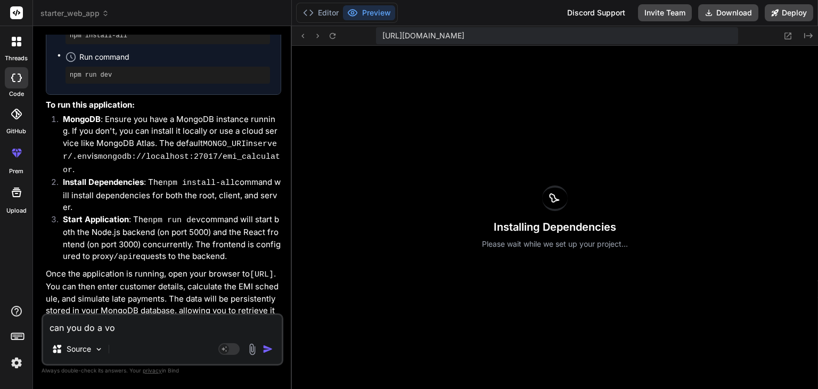
type textarea "can you do a vom"
type textarea "x"
type textarea "can you do a vo"
type textarea "x"
type textarea "can you do a v"
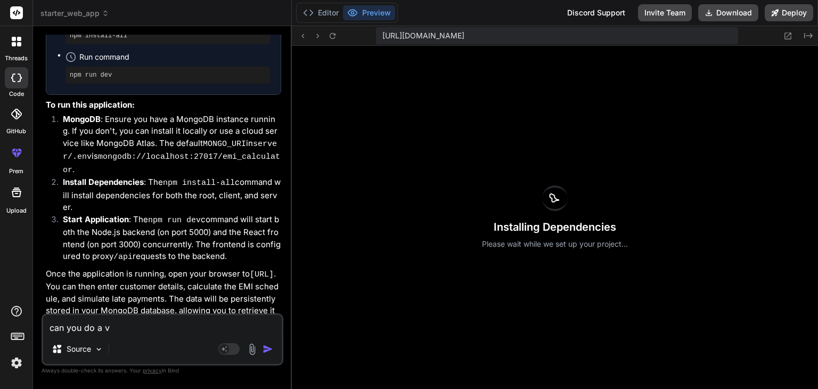
type textarea "x"
type textarea "can you do a"
type textarea "x"
type textarea "can you do a v"
type textarea "x"
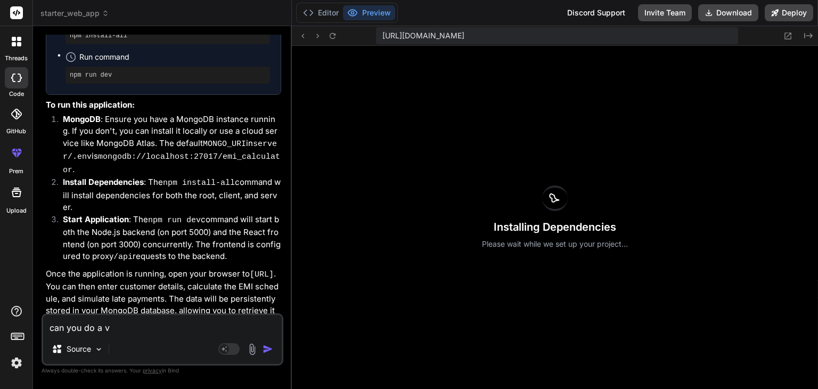
type textarea "can you do a"
type textarea "x"
type textarea "can you do a c"
type textarea "x"
type textarea "can you do a co"
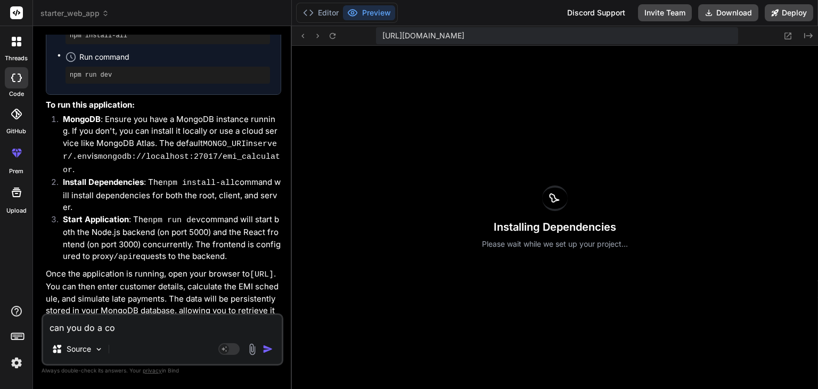
type textarea "x"
type textarea "can you do a com"
type textarea "x"
type textarea "can you do a compe"
type textarea "x"
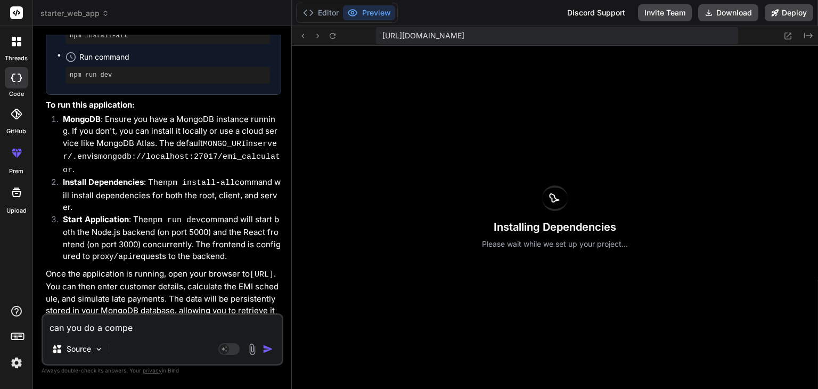
type textarea "can you do a compel"
type textarea "x"
type textarea "can you do a compelt"
type textarea "x"
type textarea "can you do a compelte"
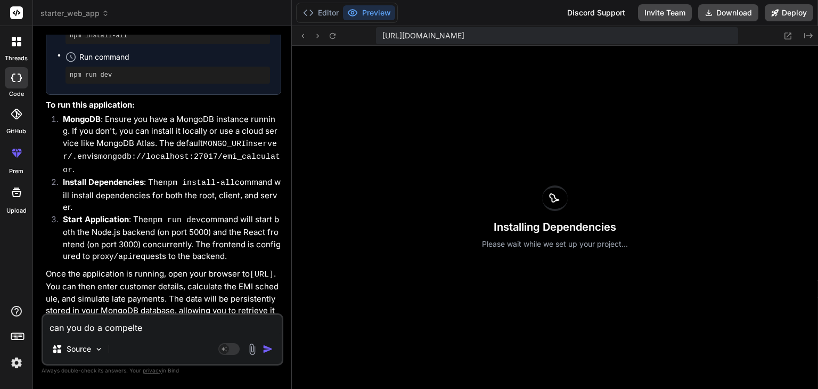
type textarea "x"
type textarea "can you do a compelt"
type textarea "x"
type textarea "can you do a compel"
type textarea "x"
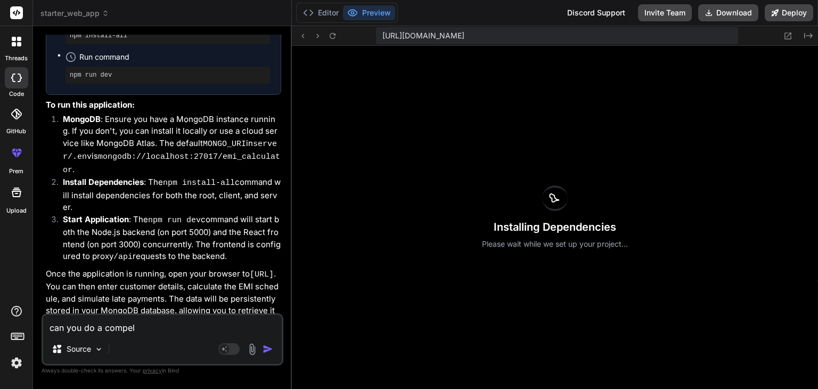
type textarea "can you do a compe"
type textarea "x"
type textarea "can you do a comp"
type textarea "x"
type textarea "can you do a comp;"
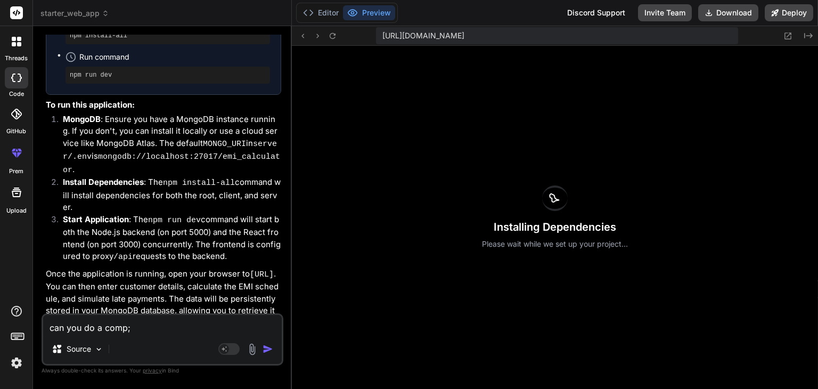
type textarea "x"
type textarea "can you do a comp;e"
type textarea "x"
type textarea "can you do a comp;"
type textarea "x"
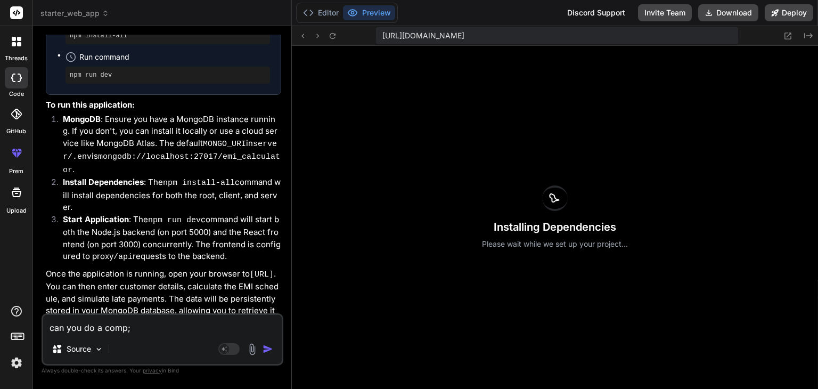
type textarea "can you do a comp"
type textarea "x"
type textarea "can you do a compl"
type textarea "x"
type textarea "can you do a comple"
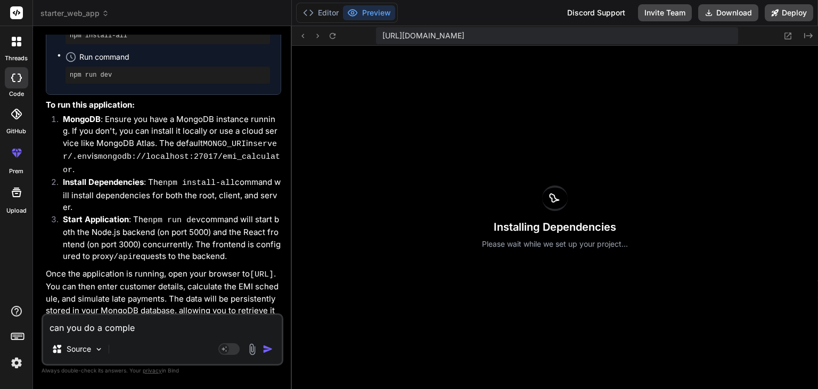
type textarea "x"
type textarea "can you do a complet"
type textarea "x"
type textarea "can you do a complete"
type textarea "x"
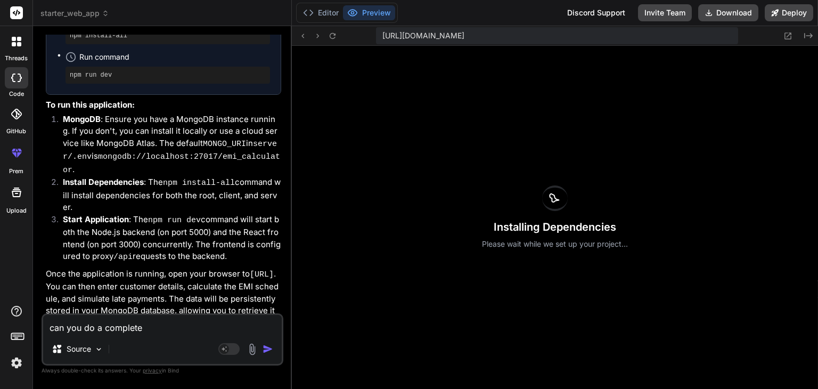
type textarea "can you do a complete"
type textarea "x"
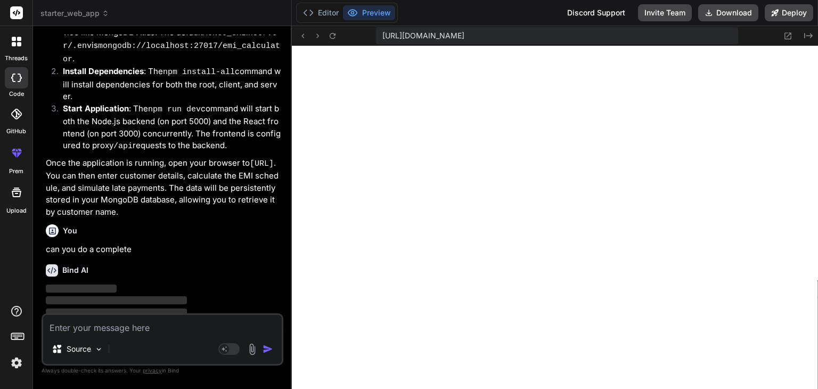
scroll to position [1885, 0]
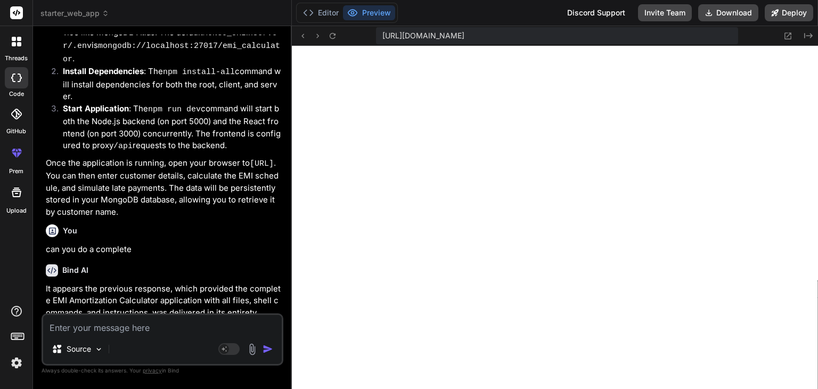
click at [14, 121] on div at bounding box center [16, 113] width 23 height 23
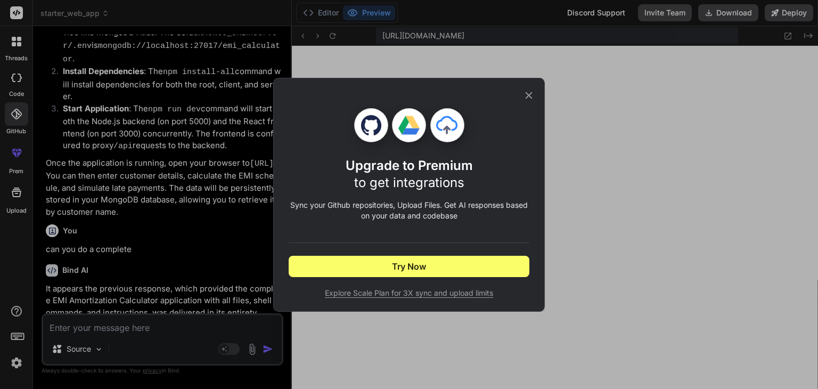
scroll to position [1523, 0]
click at [529, 95] on icon at bounding box center [529, 95] width 7 height 7
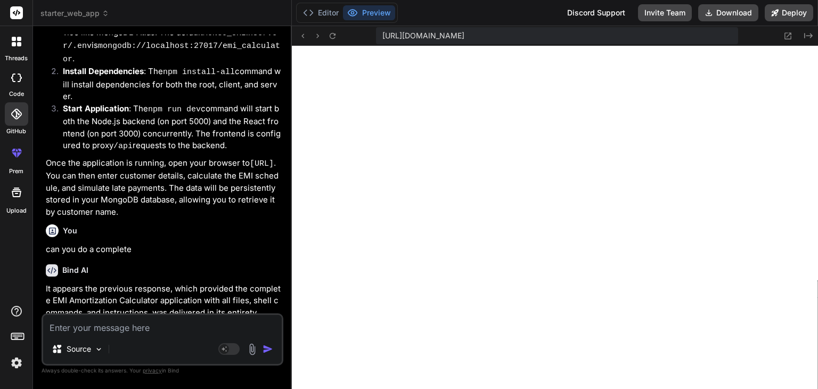
click at [23, 79] on div at bounding box center [16, 77] width 23 height 21
click at [15, 79] on icon at bounding box center [16, 77] width 11 height 9
click at [14, 53] on div "threads" at bounding box center [16, 44] width 32 height 37
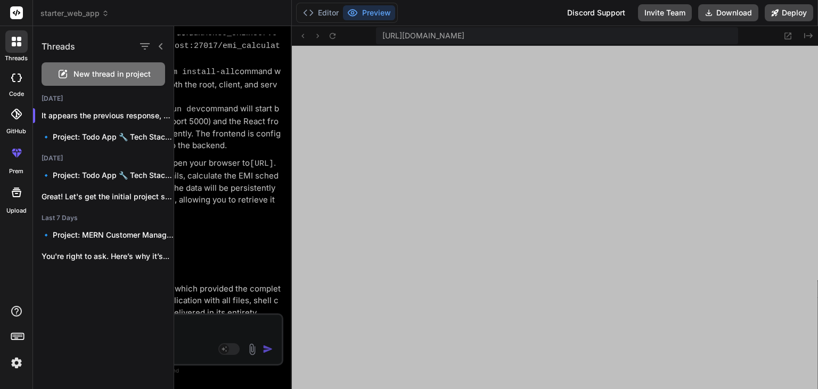
click at [17, 207] on label "Upload" at bounding box center [16, 210] width 20 height 9
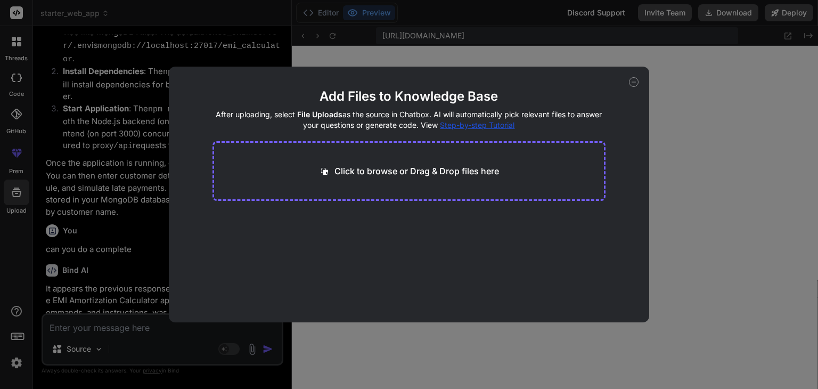
click at [675, 156] on div "Add Files to Knowledge Base After uploading, select File Uploads as the source …" at bounding box center [409, 194] width 818 height 389
type textarea "x"
